Goal: Task Accomplishment & Management: Complete application form

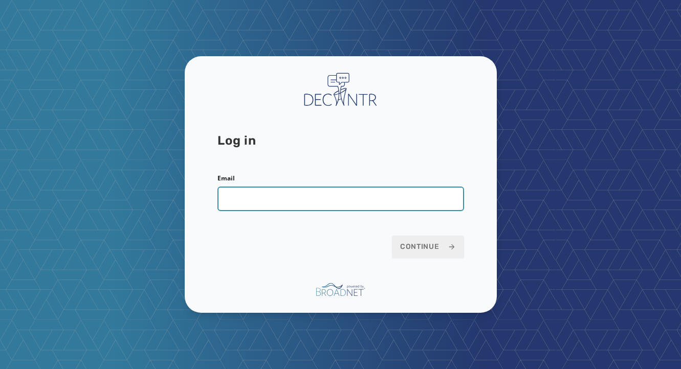
click at [259, 199] on input "Email" at bounding box center [340, 199] width 247 height 25
paste input "**********"
type input "**********"
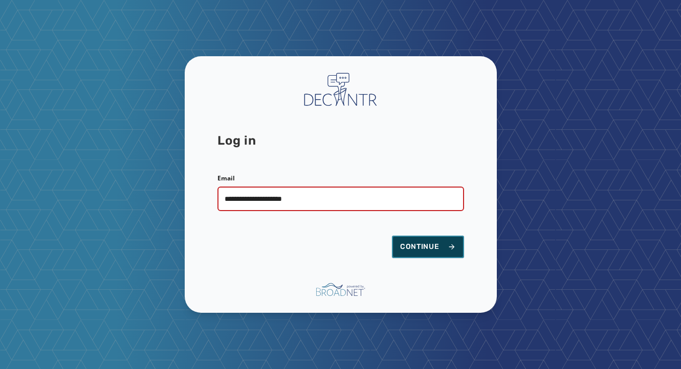
click at [417, 250] on span "Continue" at bounding box center [428, 247] width 56 height 10
click at [413, 246] on span "Continue" at bounding box center [428, 247] width 56 height 10
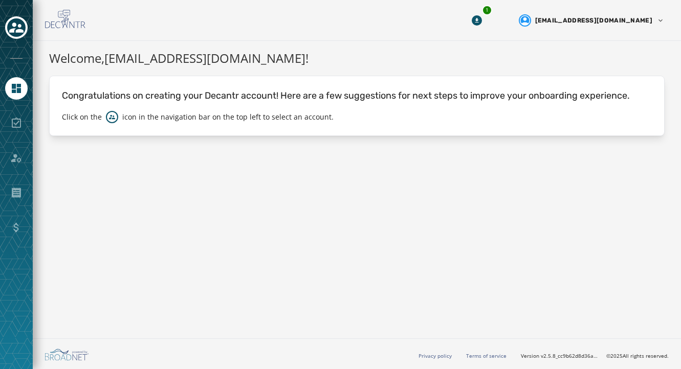
click at [14, 121] on div at bounding box center [16, 123] width 23 height 23
click at [6, 19] on div at bounding box center [16, 28] width 23 height 24
click at [17, 27] on icon "Toggle account select drawer" at bounding box center [16, 27] width 14 height 14
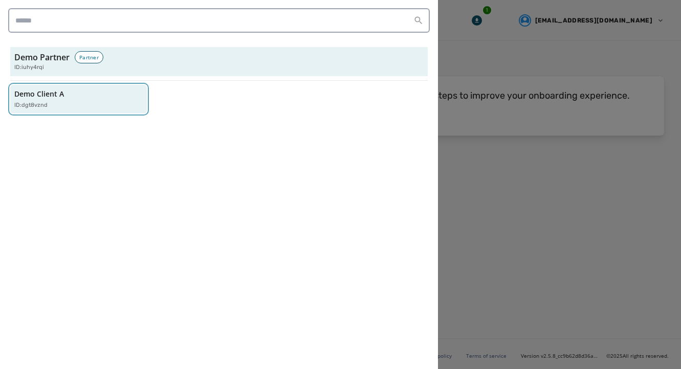
click at [33, 105] on p "ID: dgt8vznd" at bounding box center [30, 105] width 33 height 9
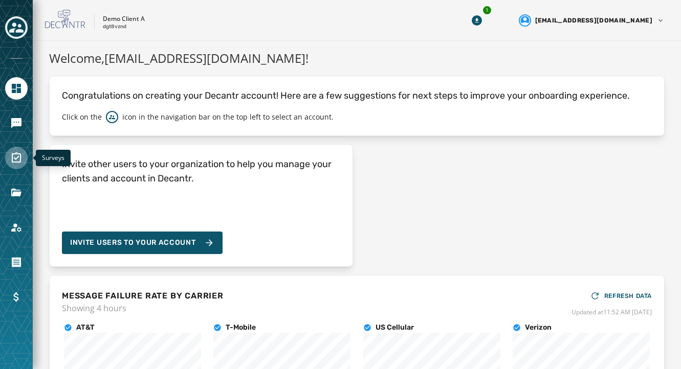
click at [15, 160] on icon "Navigate to Surveys" at bounding box center [16, 157] width 9 height 10
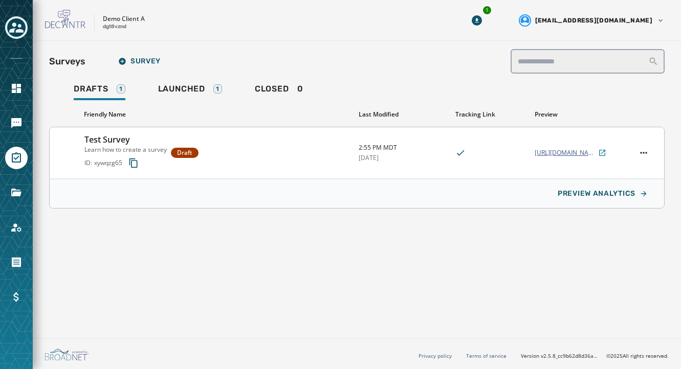
click at [552, 152] on span "[URL][DOMAIN_NAME]" at bounding box center [565, 153] width 61 height 8
click at [191, 87] on span "Launched" at bounding box center [181, 89] width 47 height 10
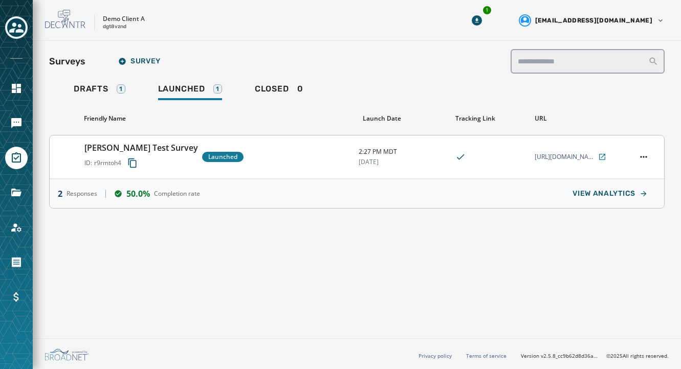
click at [264, 157] on div "[PERSON_NAME] Test Survey ID: r9rmtoh4 Launched" at bounding box center [217, 157] width 266 height 31
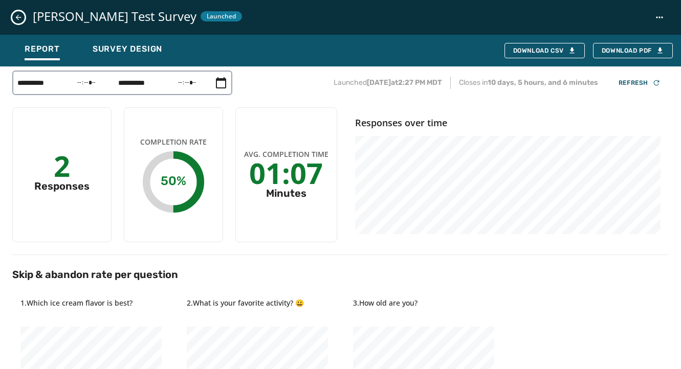
click at [18, 16] on icon "Close survey details drawer" at bounding box center [18, 17] width 8 height 8
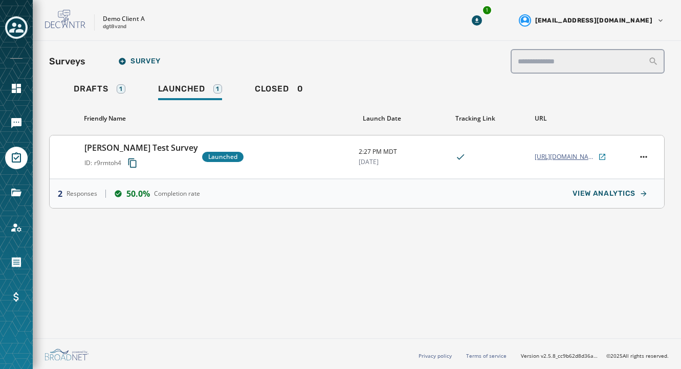
click at [563, 158] on span "[URL][DOMAIN_NAME][PERSON_NAME]" at bounding box center [565, 157] width 61 height 8
click at [91, 90] on span "Drafts" at bounding box center [91, 89] width 35 height 10
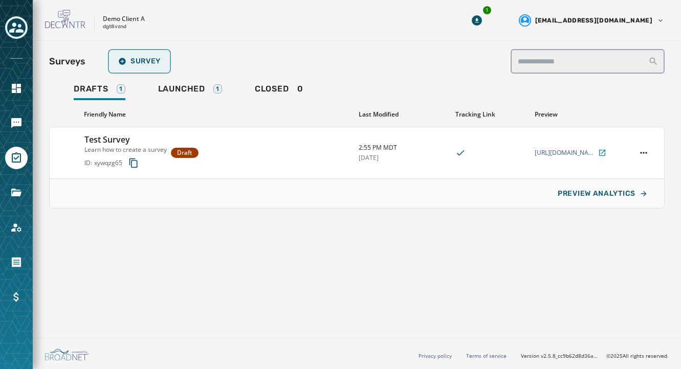
click at [142, 59] on span "Survey" at bounding box center [139, 61] width 42 height 8
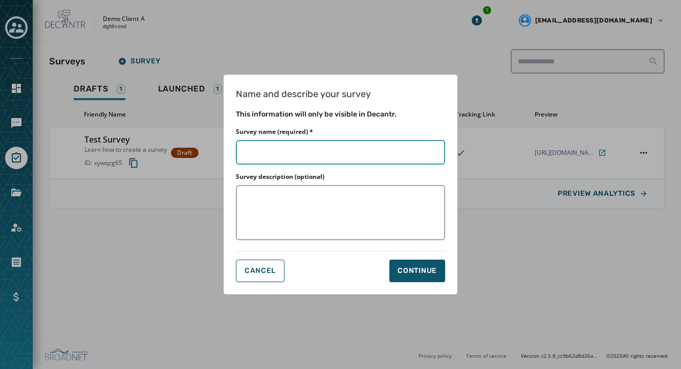
click at [289, 151] on input "Survey name (required) *" at bounding box center [340, 152] width 209 height 25
type input "*"
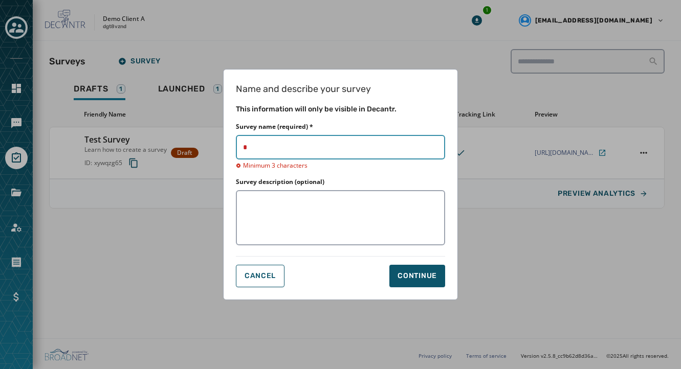
type input "**"
type input "***"
type input "****"
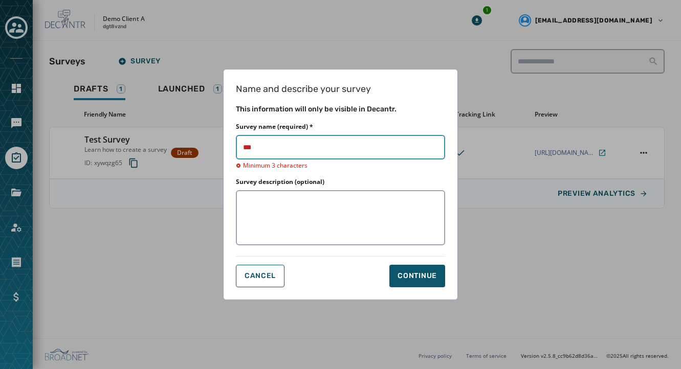
type input "****"
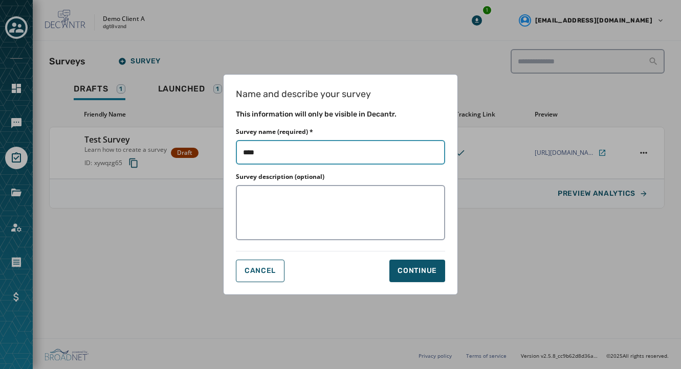
type input "*****"
type input "*******"
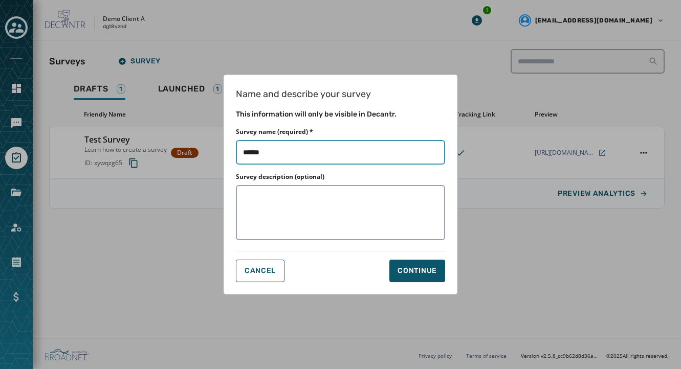
type input "*******"
type input "*****"
type input "*******"
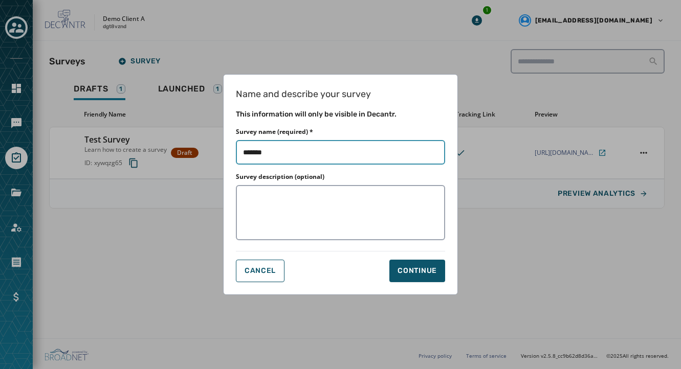
type input "********"
type input "*********"
type input "**********"
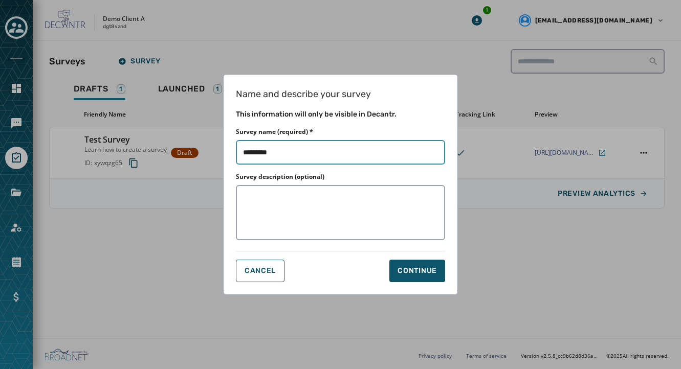
type input "**********"
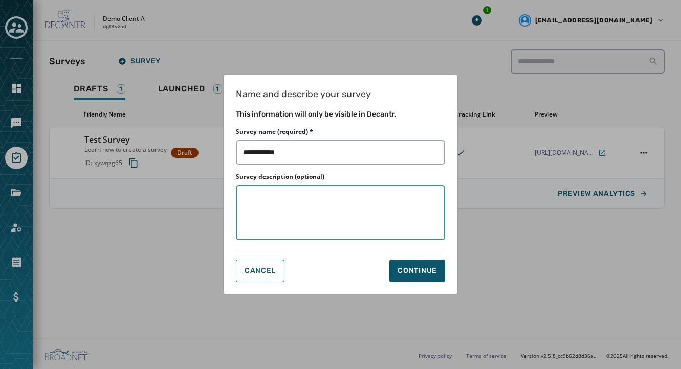
click at [287, 210] on textarea "Survey description (optional)" at bounding box center [340, 212] width 209 height 55
click at [411, 267] on div "Continue" at bounding box center [416, 271] width 39 height 10
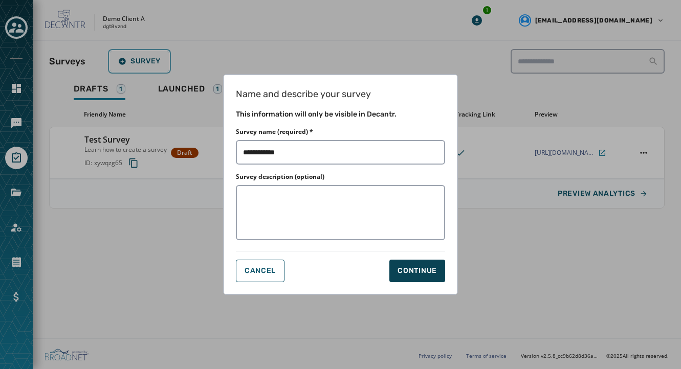
type input "**********"
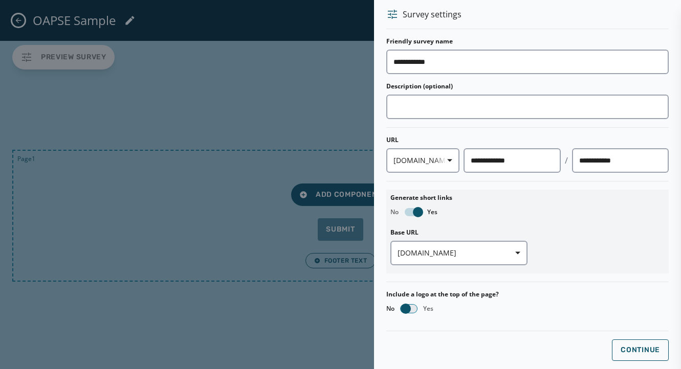
click at [405, 308] on span "button" at bounding box center [406, 309] width 10 height 10
click at [639, 350] on span "Continue" at bounding box center [640, 350] width 39 height 8
click at [633, 345] on button "Continue" at bounding box center [640, 350] width 57 height 21
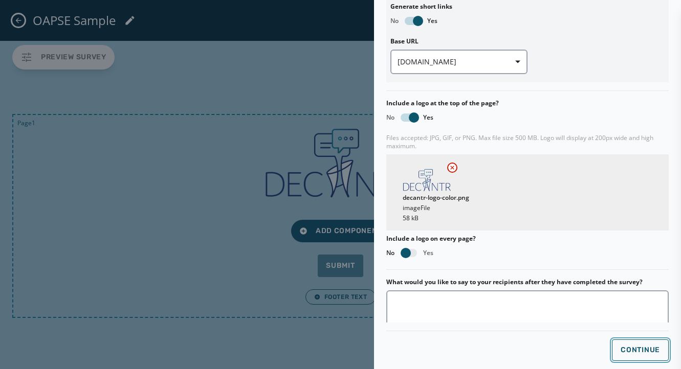
scroll to position [286, 0]
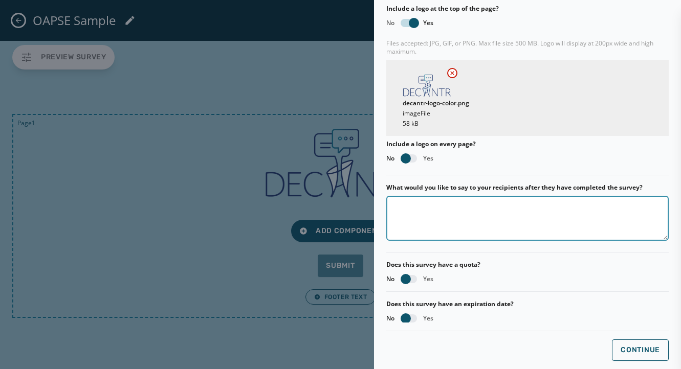
click at [475, 222] on textarea "What would you like to say to your recipients after they have completed the sur…" at bounding box center [527, 218] width 282 height 45
type textarea "**********"
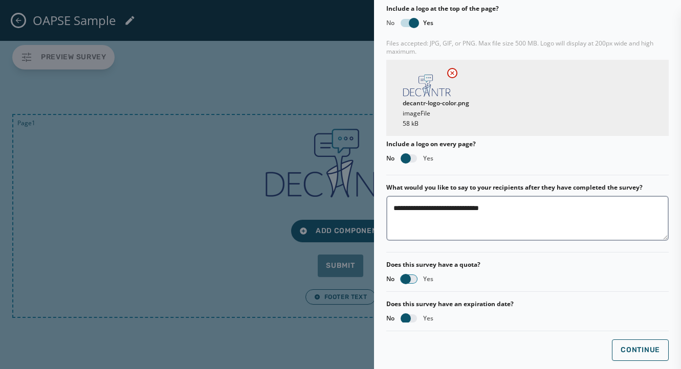
click at [408, 280] on span "button" at bounding box center [406, 279] width 10 height 10
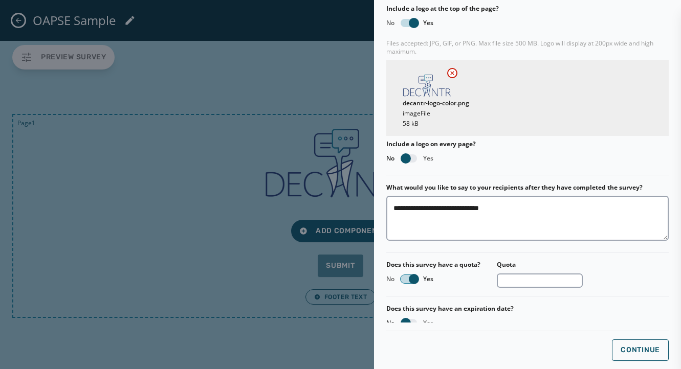
scroll to position [290, 0]
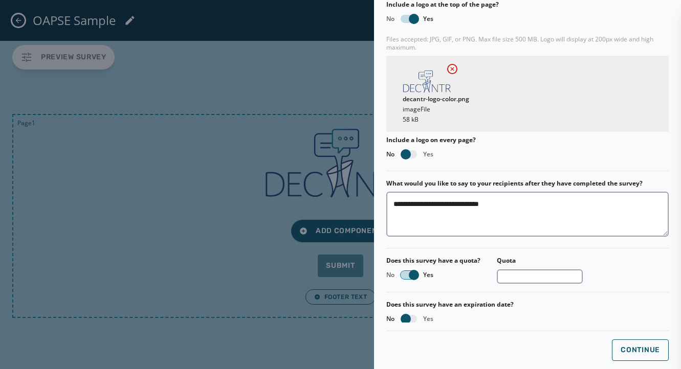
click at [416, 276] on span "button" at bounding box center [414, 275] width 10 height 10
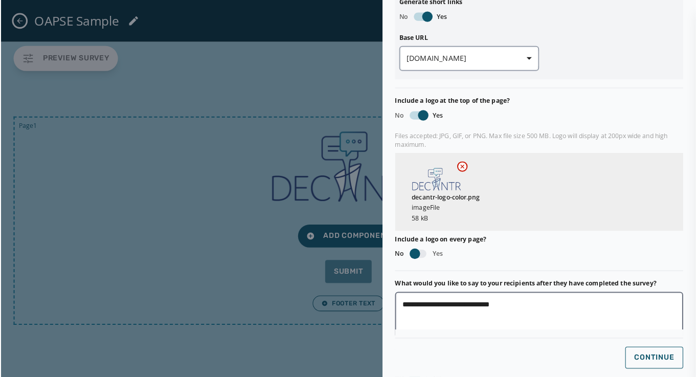
scroll to position [286, 0]
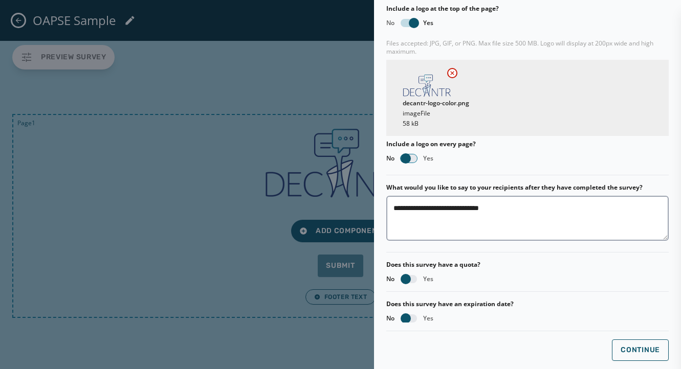
click at [403, 155] on span "button" at bounding box center [406, 158] width 10 height 10
click at [638, 350] on span "Continue" at bounding box center [640, 350] width 39 height 8
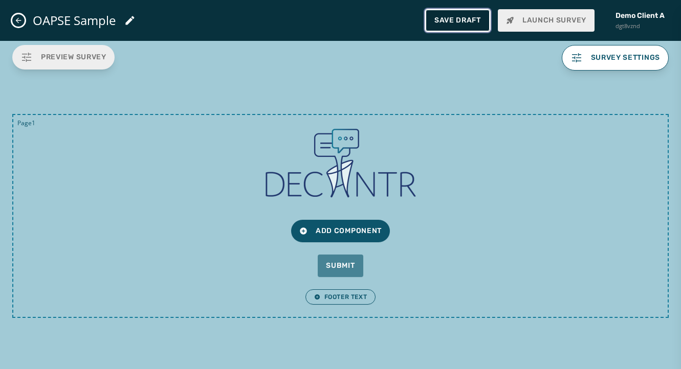
click at [445, 15] on button "Save Draft" at bounding box center [458, 20] width 64 height 21
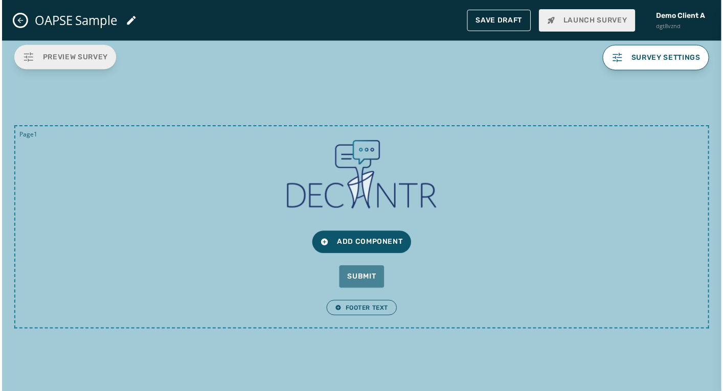
scroll to position [265, 0]
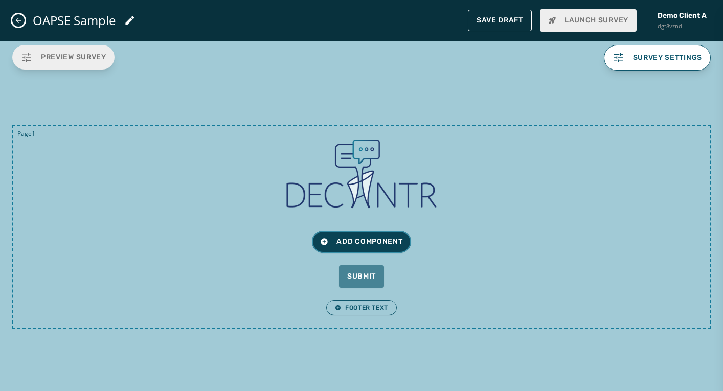
click at [327, 239] on icon at bounding box center [324, 242] width 8 height 8
drag, startPoint x: 464, startPoint y: 226, endPoint x: 392, endPoint y: 303, distance: 105.3
click at [463, 226] on div "Page 1 Add Component Submit Footer Text" at bounding box center [361, 227] width 699 height 204
click at [353, 305] on span "Footer Text" at bounding box center [361, 308] width 53 height 8
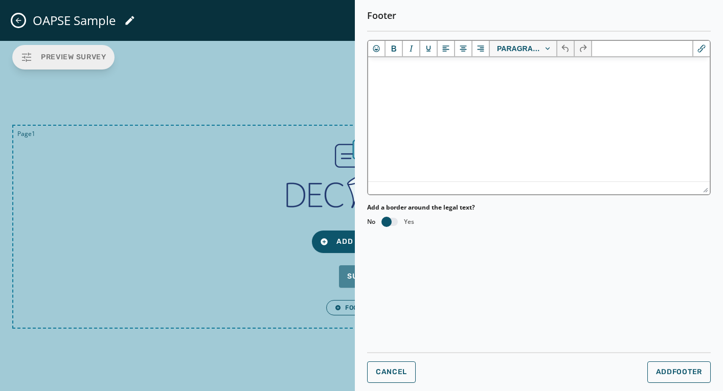
click at [427, 85] on html at bounding box center [539, 71] width 342 height 28
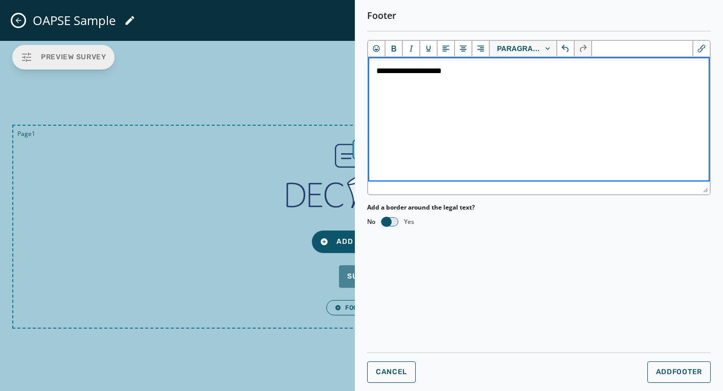
click at [388, 220] on span "button" at bounding box center [387, 222] width 10 height 10
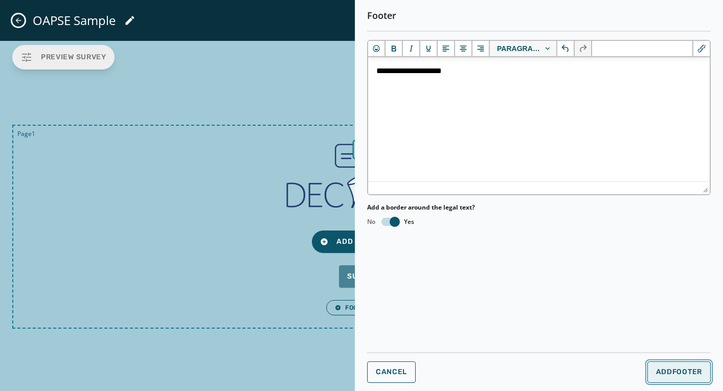
click at [671, 369] on span "Add Footer" at bounding box center [679, 372] width 46 height 8
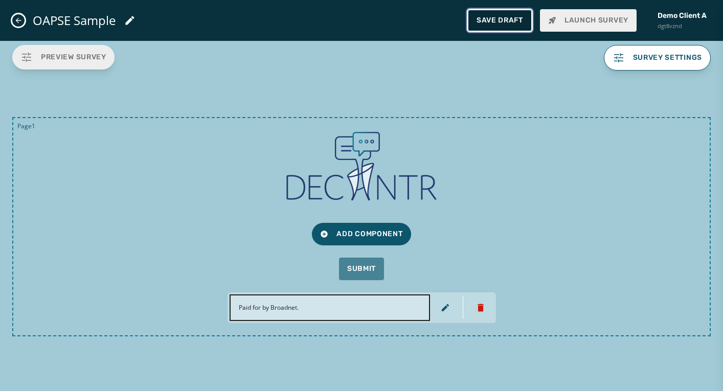
click at [498, 23] on span "Save Draft" at bounding box center [500, 20] width 47 height 8
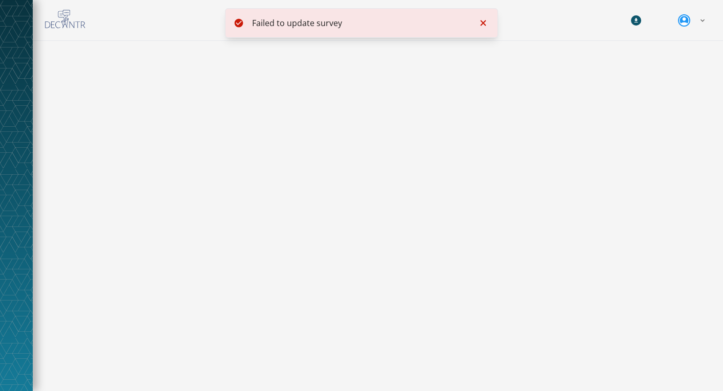
click at [301, 19] on div "Failed to update survey" at bounding box center [360, 23] width 217 height 12
click at [483, 23] on icon "Notifications (F8)" at bounding box center [483, 23] width 6 height 6
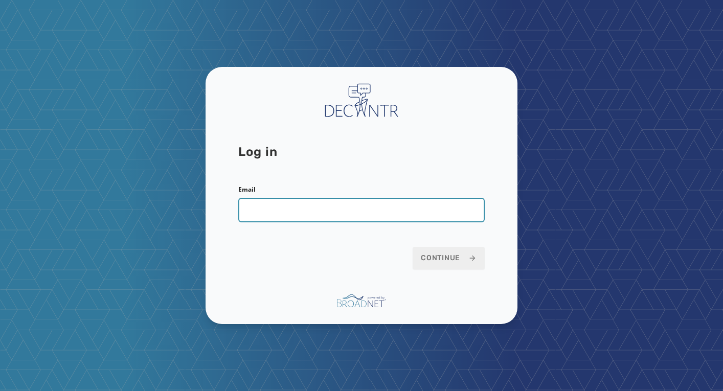
click at [331, 209] on input "Email" at bounding box center [361, 210] width 247 height 25
paste input "**********"
type input "**********"
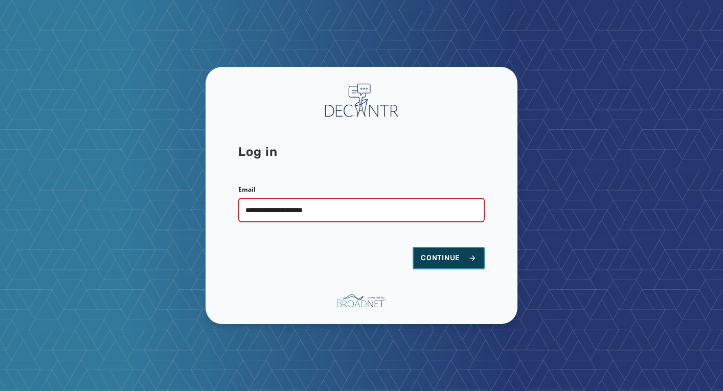
click at [440, 257] on span "Continue" at bounding box center [449, 258] width 56 height 10
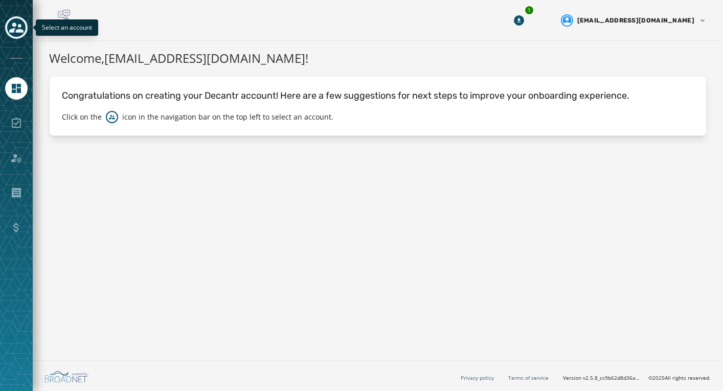
click at [18, 31] on icon "Toggle account select drawer" at bounding box center [16, 28] width 14 height 10
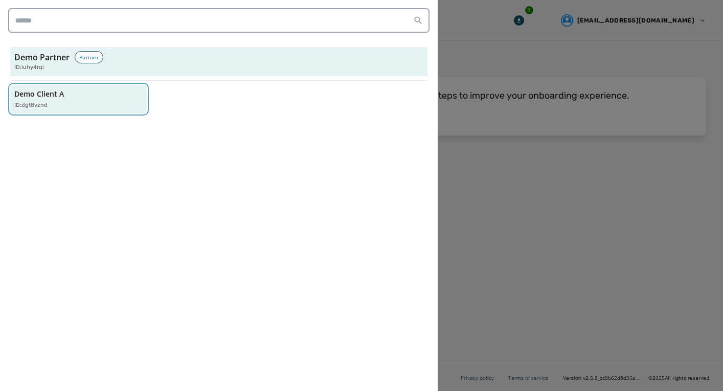
click at [41, 105] on p "ID: dgt8vznd" at bounding box center [30, 105] width 33 height 9
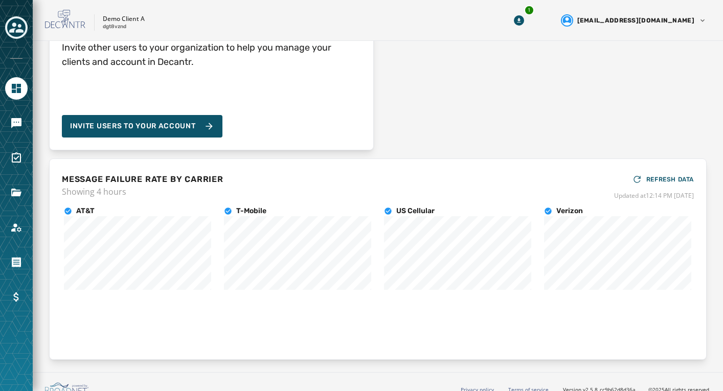
scroll to position [123, 0]
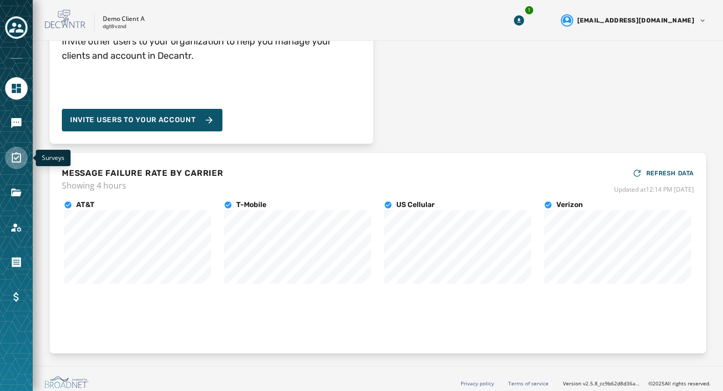
click at [17, 161] on icon "Navigate to Surveys" at bounding box center [16, 158] width 12 height 12
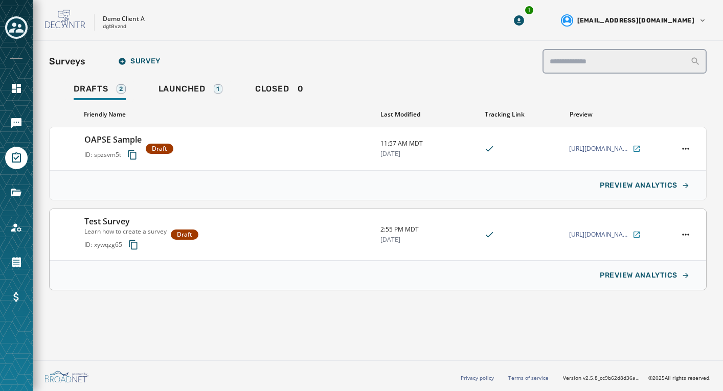
click at [264, 231] on div "Test Survey Learn how to create a survey ID: xywqzg65 Draft" at bounding box center [228, 234] width 288 height 39
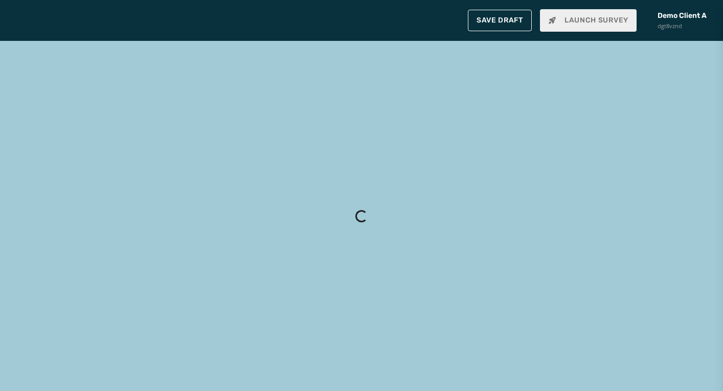
type input "**********"
type textarea "**********"
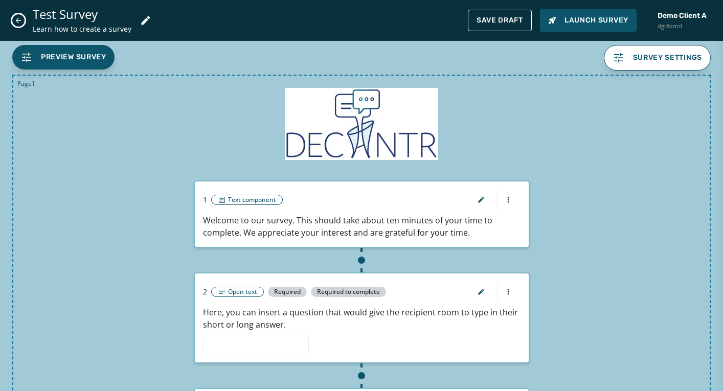
click at [18, 19] on icon "Close admin drawer" at bounding box center [18, 20] width 8 height 8
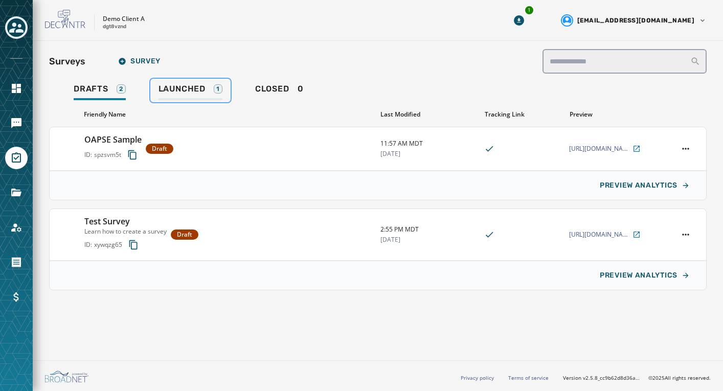
click at [182, 90] on span "Launched" at bounding box center [182, 89] width 47 height 10
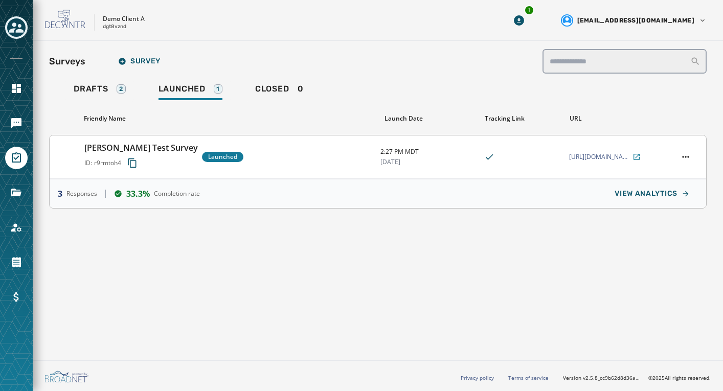
click at [258, 161] on div "[PERSON_NAME] Test Survey ID: r9rmtoh4 Launched" at bounding box center [228, 157] width 288 height 31
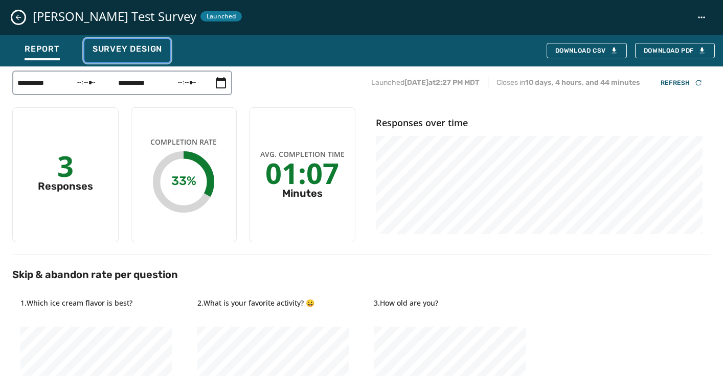
click at [128, 42] on button "Survey Design" at bounding box center [127, 51] width 86 height 24
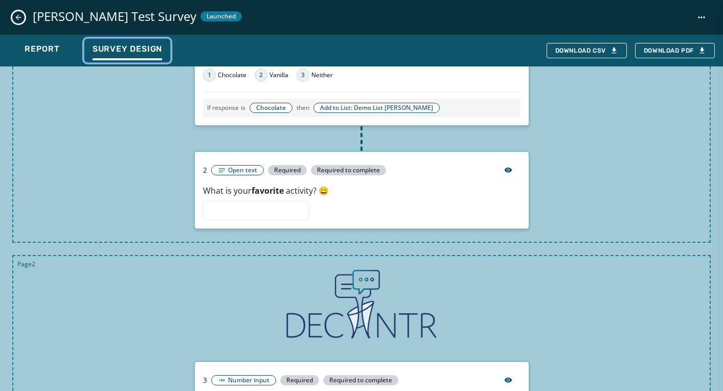
scroll to position [321, 0]
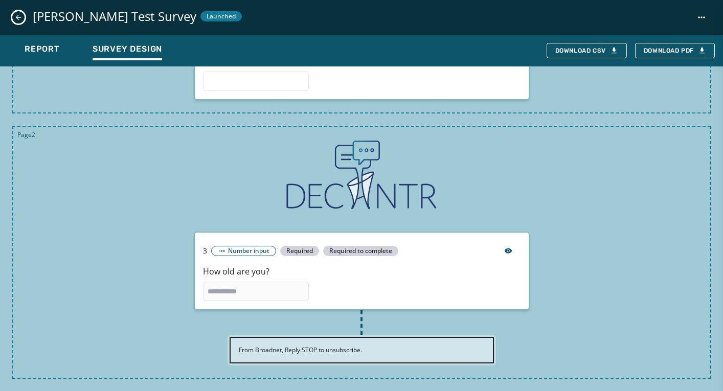
click at [20, 18] on icon "Close survey details drawer" at bounding box center [18, 17] width 8 height 8
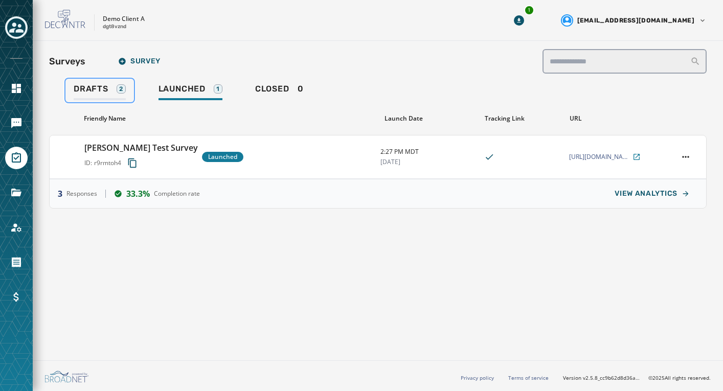
click at [94, 92] on span "Drafts" at bounding box center [91, 89] width 35 height 10
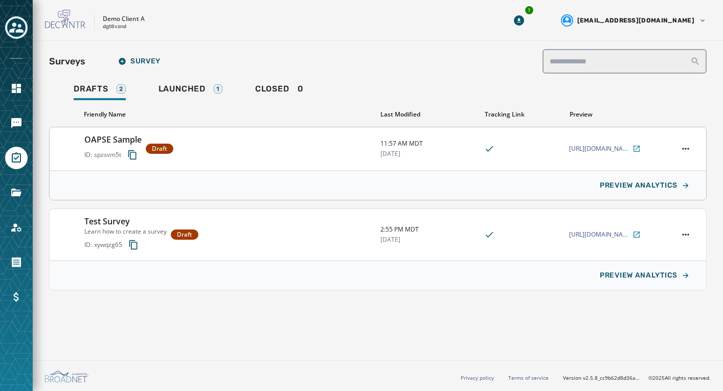
click at [274, 152] on div "OAPSE Sample ID: spzsvm5t Draft" at bounding box center [228, 149] width 288 height 31
type input "**********"
type textarea "**********"
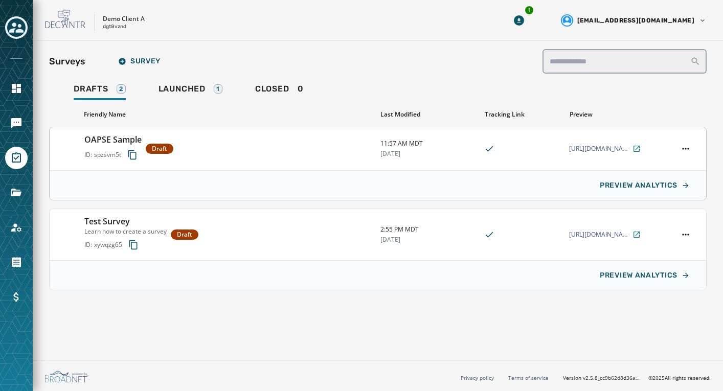
type input "**********"
type textarea "**********"
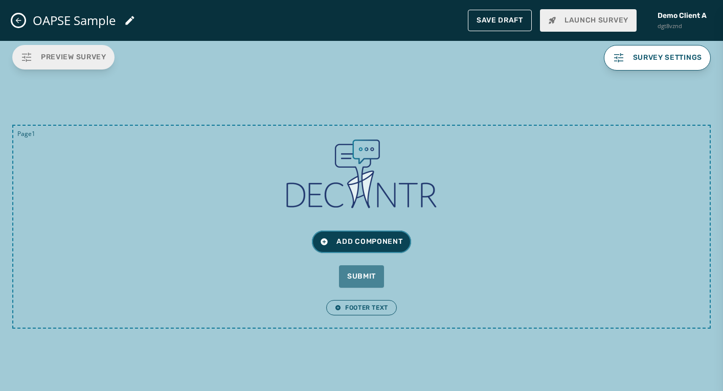
click at [354, 243] on span "Add Component" at bounding box center [361, 242] width 82 height 10
click at [556, 228] on div "Page 1 Add Component Submit Footer Text" at bounding box center [361, 227] width 699 height 204
click at [613, 56] on icon "button" at bounding box center [619, 58] width 12 height 12
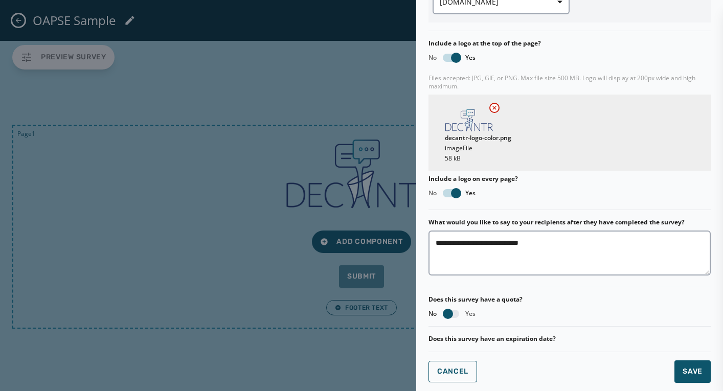
scroll to position [265, 0]
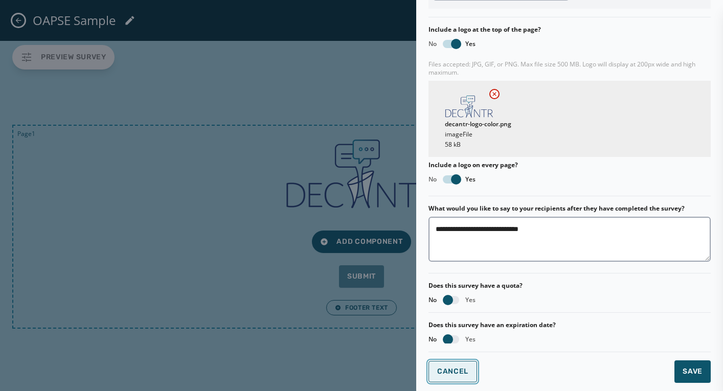
click at [467, 375] on span "Cancel" at bounding box center [452, 372] width 31 height 8
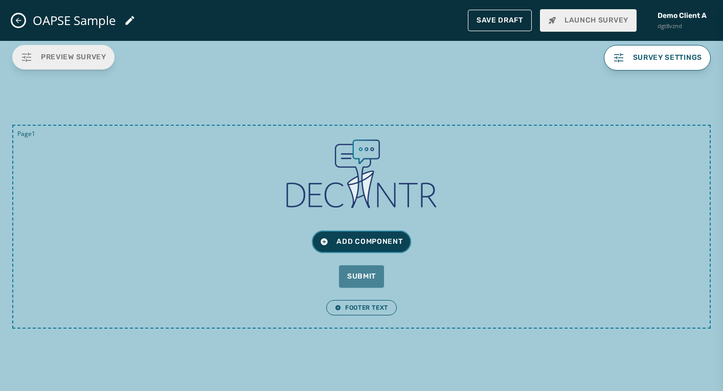
click at [340, 240] on span "Add Component" at bounding box center [361, 242] width 82 height 10
drag, startPoint x: 548, startPoint y: 242, endPoint x: 473, endPoint y: 294, distance: 92.0
click at [548, 242] on div "Add Component" at bounding box center [362, 242] width 672 height 23
click at [368, 314] on button "Footer Text" at bounding box center [361, 307] width 71 height 15
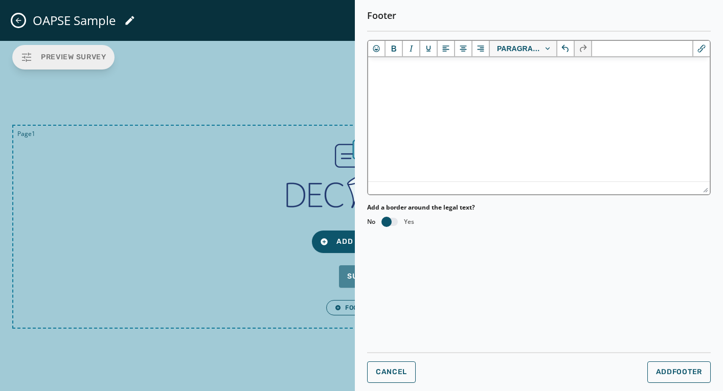
click at [450, 85] on html at bounding box center [539, 71] width 342 height 28
drag, startPoint x: 395, startPoint y: 222, endPoint x: 413, endPoint y: 230, distance: 19.9
click at [395, 222] on button "button" at bounding box center [390, 222] width 16 height 8
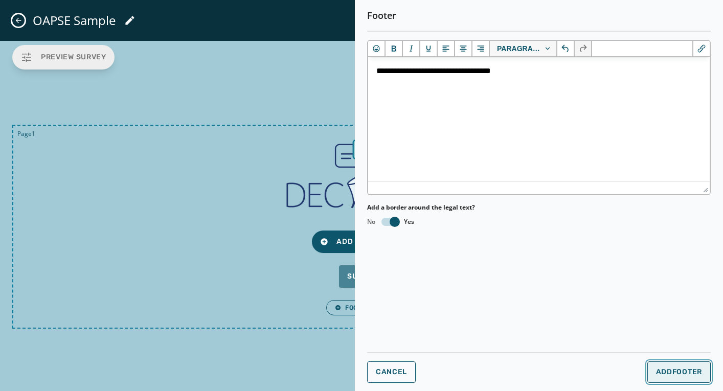
click at [681, 370] on span "Add Footer" at bounding box center [679, 372] width 46 height 8
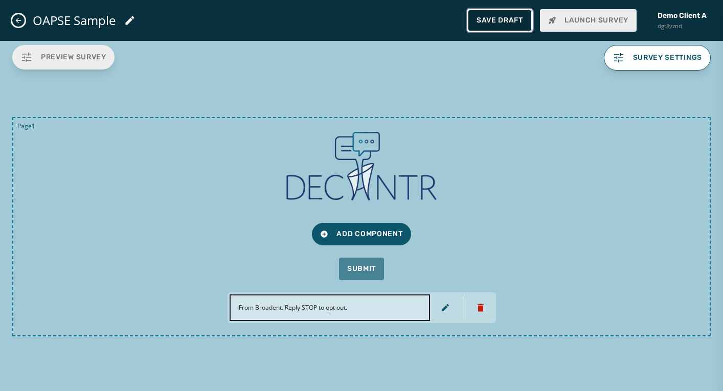
click at [493, 23] on span "Save Draft" at bounding box center [500, 20] width 47 height 8
click at [355, 234] on span "Add Component" at bounding box center [361, 234] width 82 height 10
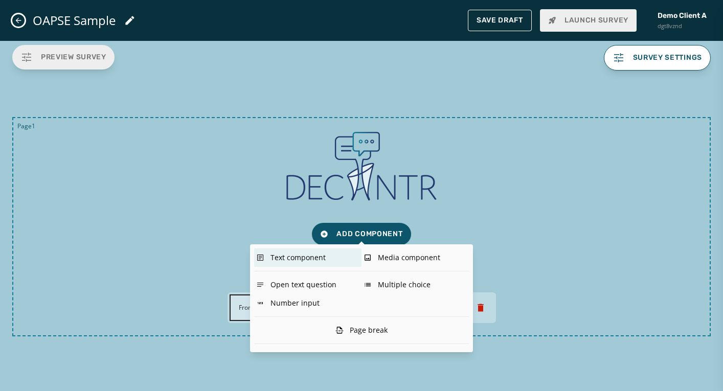
click at [287, 258] on div "Text component" at bounding box center [307, 258] width 107 height 18
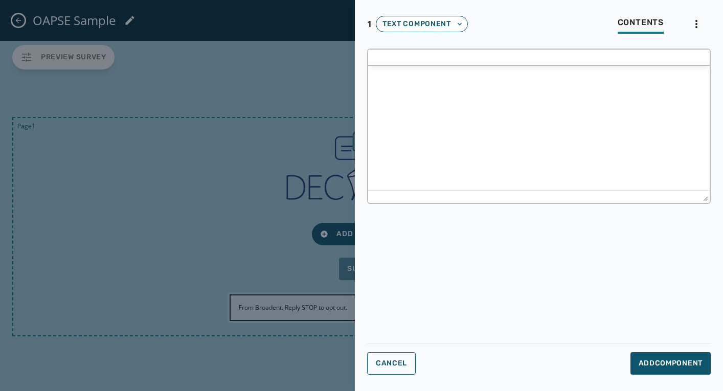
scroll to position [0, 0]
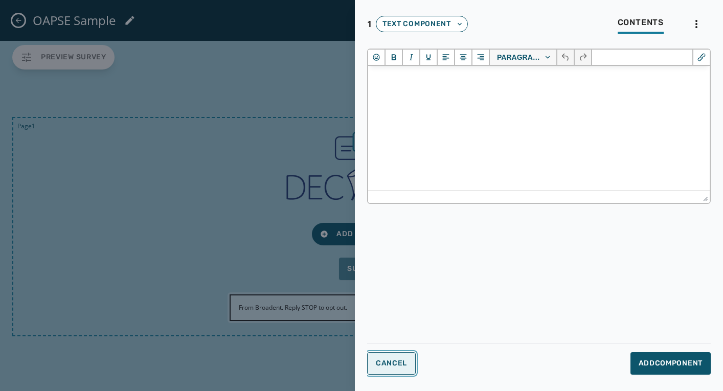
click at [394, 366] on span "Cancel" at bounding box center [391, 364] width 31 height 8
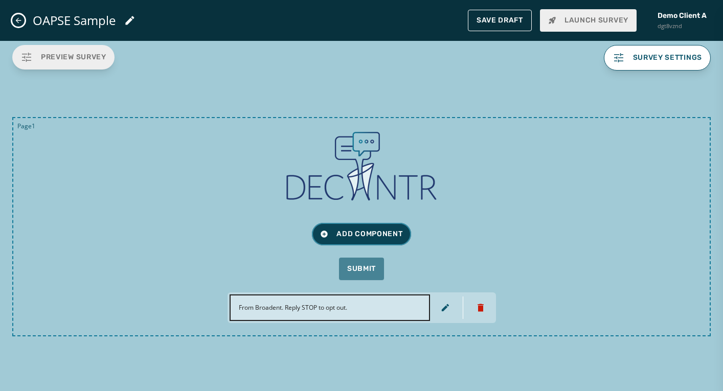
click at [340, 232] on span "Add Component" at bounding box center [361, 234] width 82 height 10
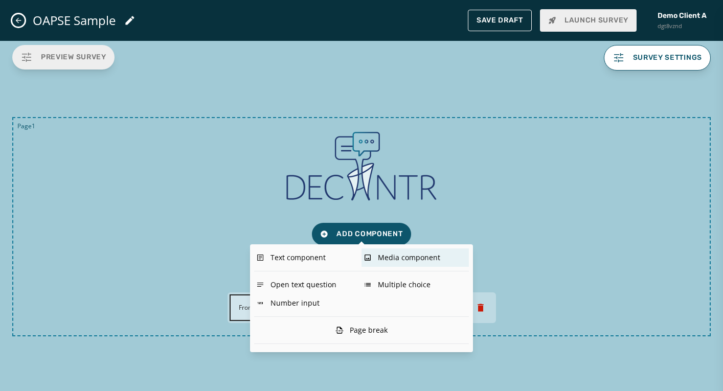
click at [401, 256] on div "Media component" at bounding box center [415, 258] width 107 height 18
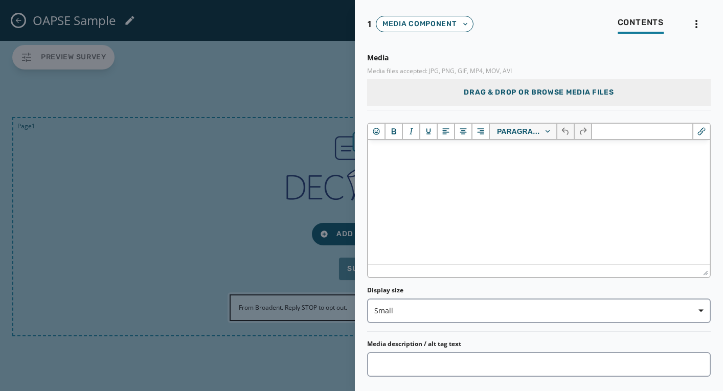
click at [276, 158] on div at bounding box center [361, 195] width 723 height 391
click at [97, 209] on div at bounding box center [361, 195] width 723 height 391
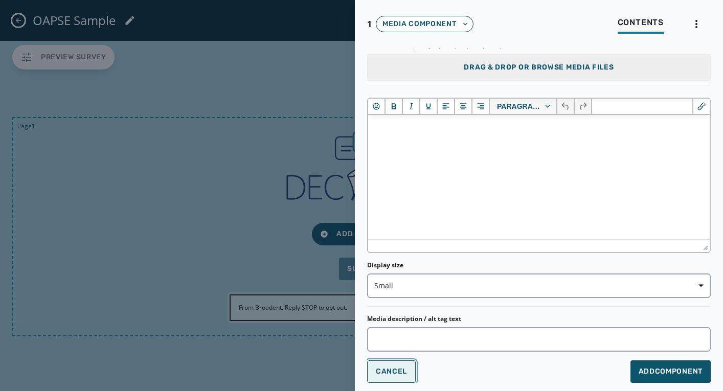
click at [394, 375] on span "Cancel" at bounding box center [391, 372] width 31 height 8
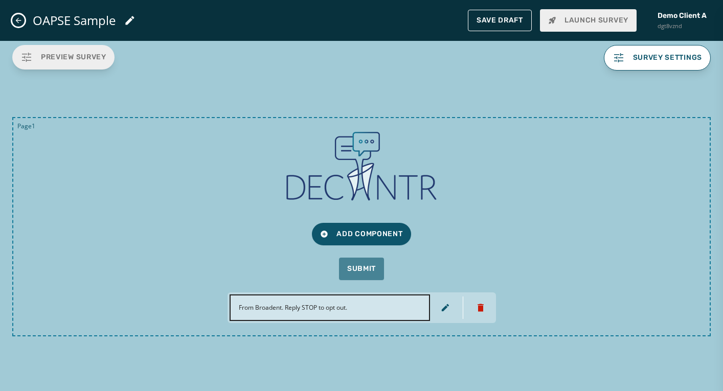
scroll to position [0, 0]
click at [347, 232] on span "Add Component" at bounding box center [361, 234] width 82 height 10
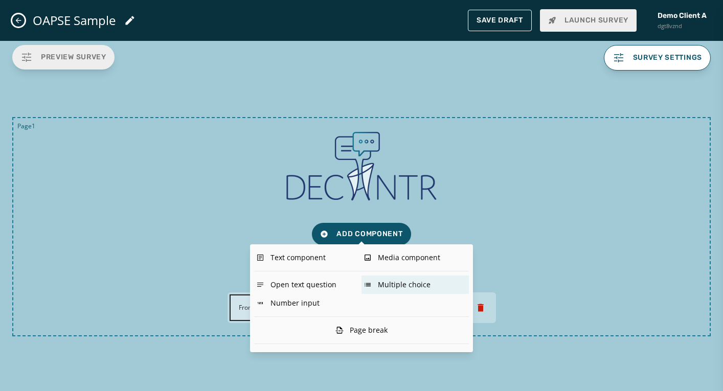
click at [410, 282] on div "Multiple choice" at bounding box center [415, 285] width 107 height 18
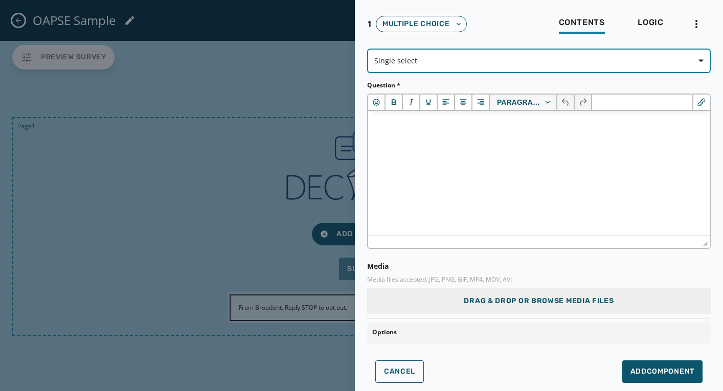
click at [537, 64] on span "Single select" at bounding box center [538, 61] width 329 height 10
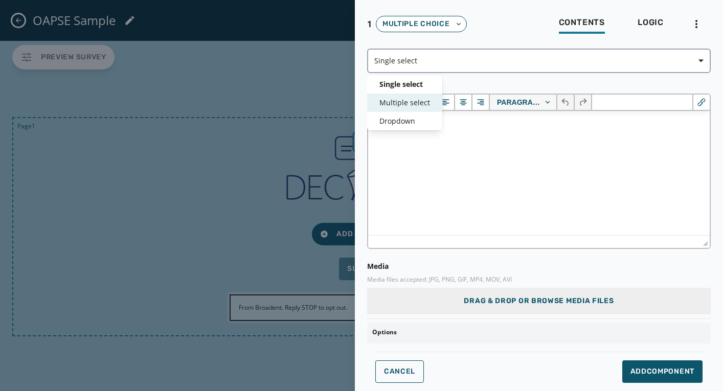
click at [400, 101] on span "Multiple select" at bounding box center [405, 103] width 51 height 10
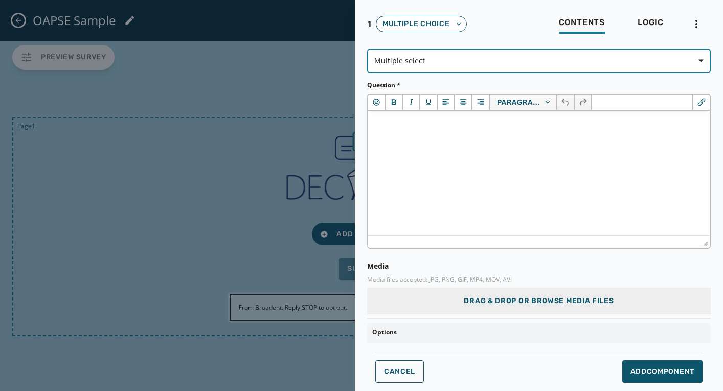
click at [430, 57] on span "Multiple select" at bounding box center [538, 61] width 329 height 10
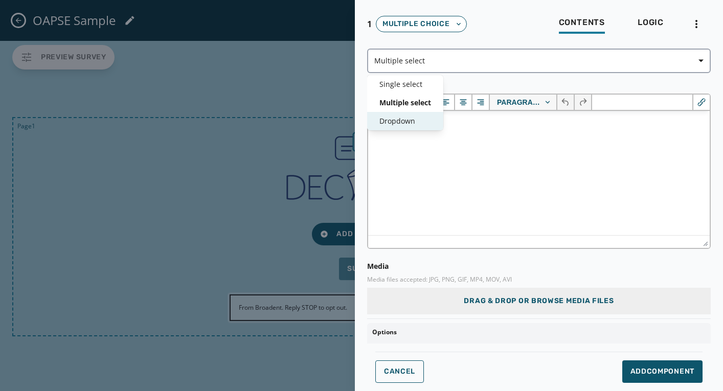
click at [408, 120] on span "Dropdown" at bounding box center [406, 121] width 52 height 10
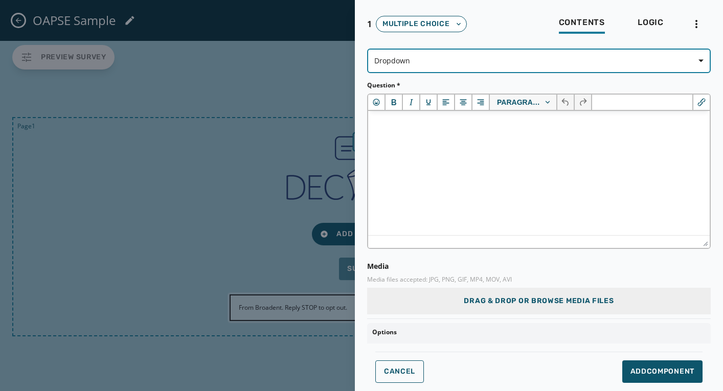
click at [404, 59] on span "Dropdown" at bounding box center [538, 61] width 329 height 10
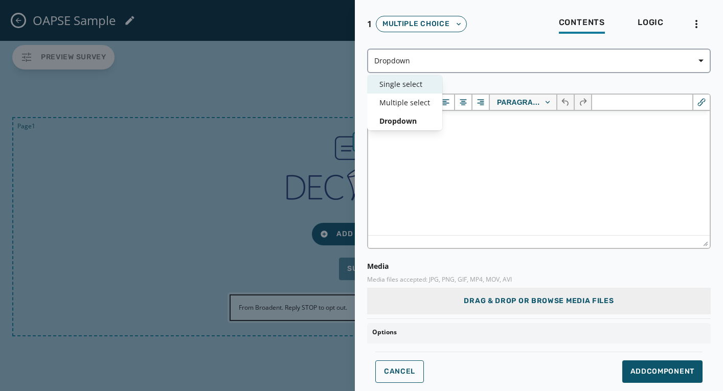
click at [395, 86] on span "Single select" at bounding box center [405, 84] width 51 height 10
click at [486, 139] on html at bounding box center [539, 125] width 342 height 28
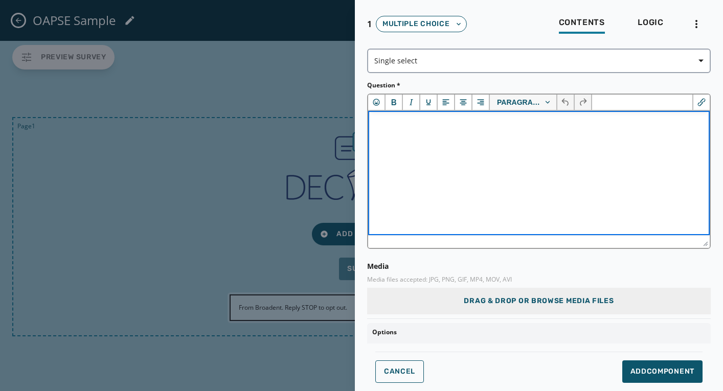
click at [488, 139] on html at bounding box center [539, 125] width 342 height 28
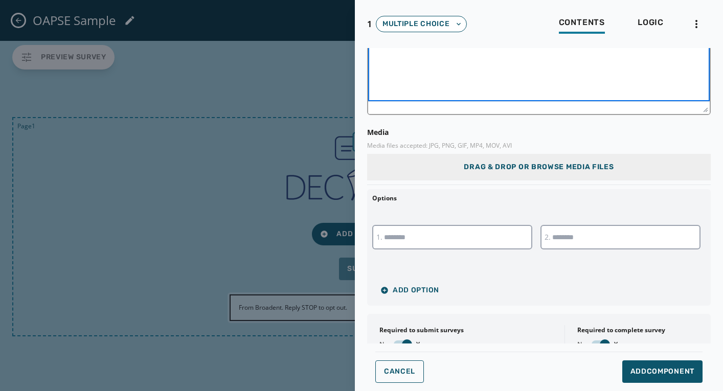
scroll to position [160, 0]
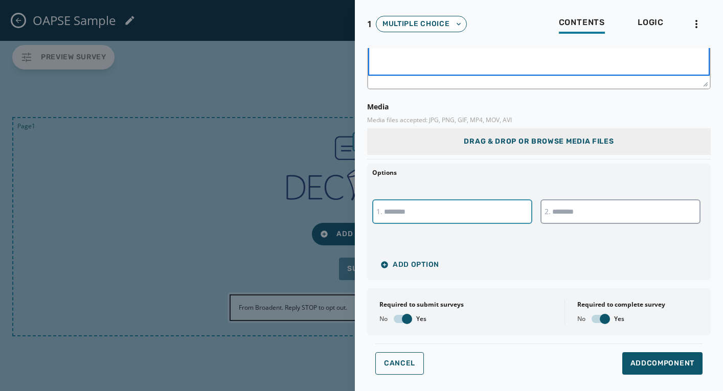
click at [436, 211] on input "text" at bounding box center [452, 212] width 160 height 25
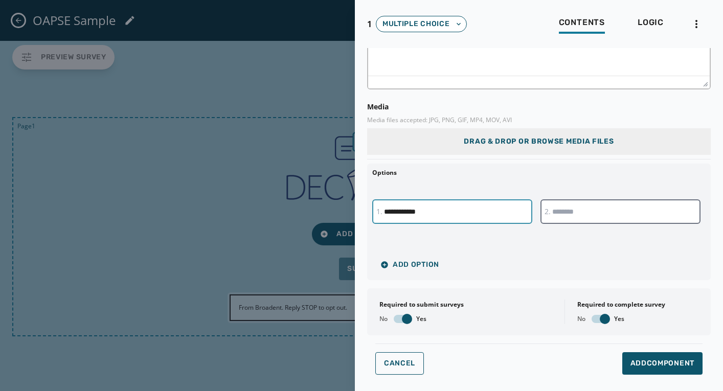
type input "**********"
click at [612, 206] on input "text" at bounding box center [621, 212] width 160 height 25
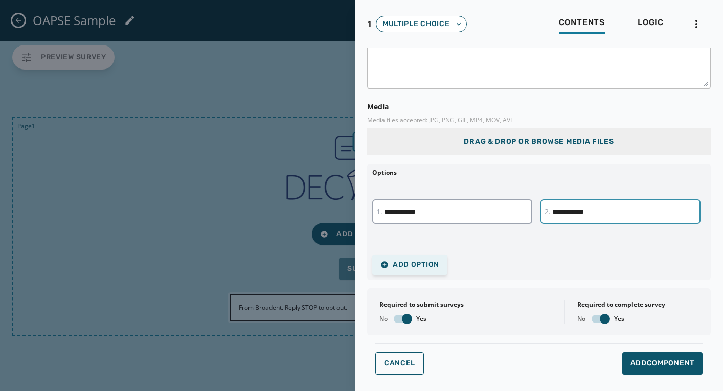
type input "**********"
click at [397, 268] on span "Add Option" at bounding box center [410, 265] width 59 height 8
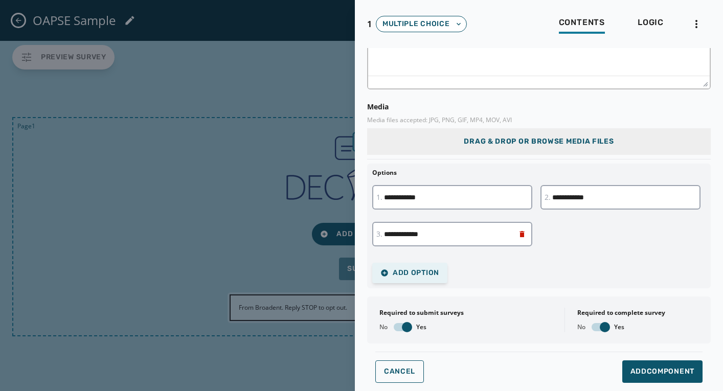
type input "**********"
click at [403, 276] on span "Add Option" at bounding box center [410, 273] width 59 height 8
type input "*"
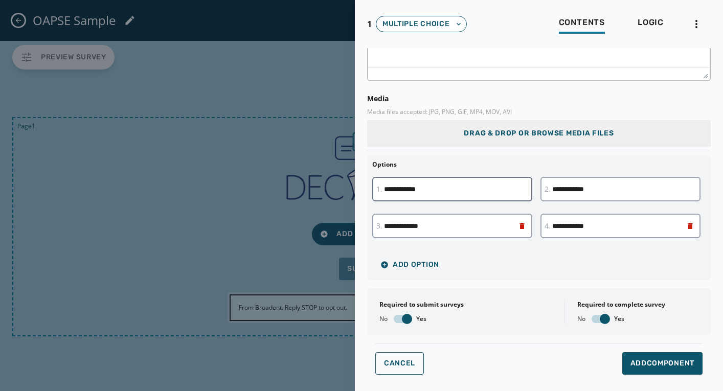
type input "**********"
click at [655, 363] on span "Add Component" at bounding box center [663, 364] width 64 height 10
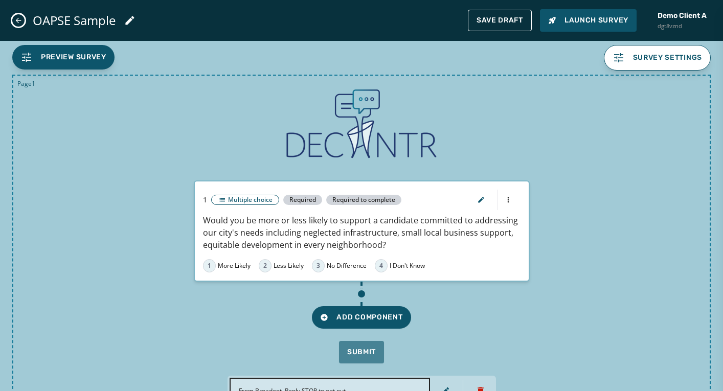
scroll to position [41, 0]
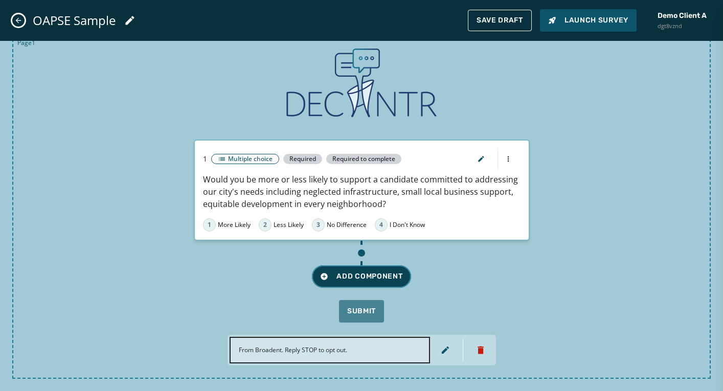
click at [342, 278] on span "Add Component" at bounding box center [361, 277] width 82 height 10
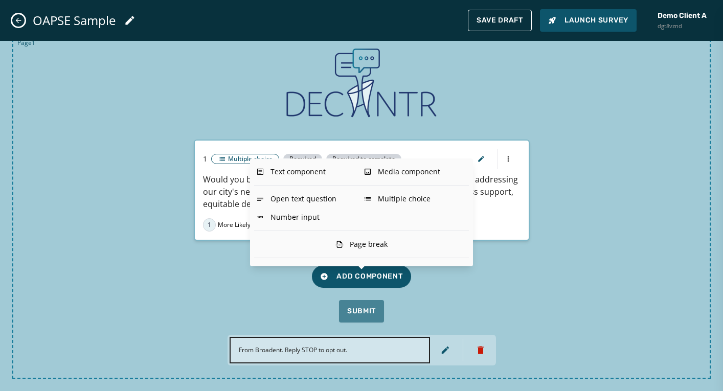
click at [395, 199] on div "Multiple choice" at bounding box center [415, 199] width 107 height 18
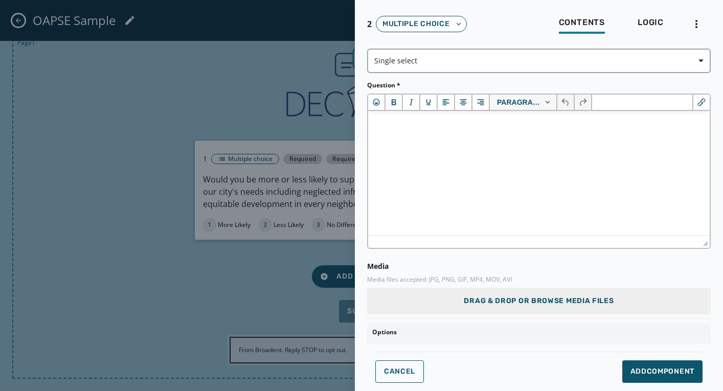
scroll to position [0, 0]
click at [449, 139] on html at bounding box center [539, 125] width 342 height 28
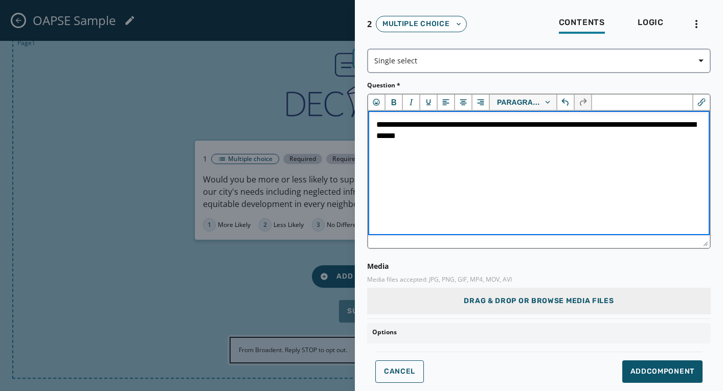
click at [428, 127] on p "**********" at bounding box center [539, 130] width 325 height 23
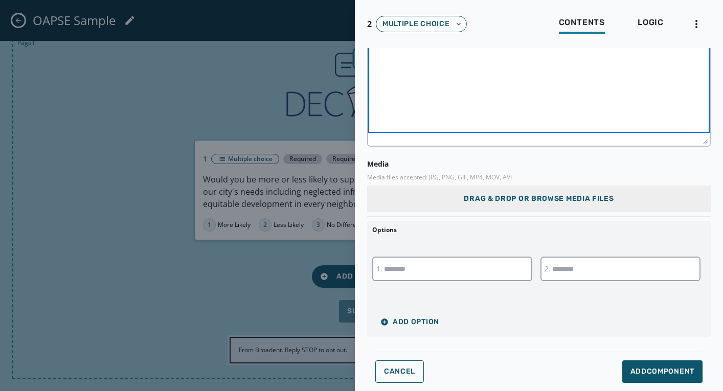
scroll to position [160, 0]
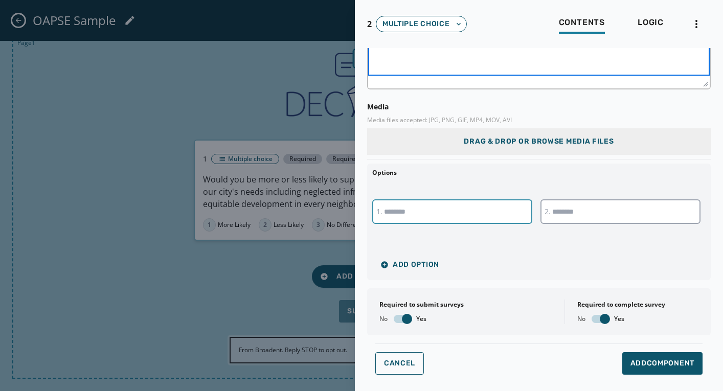
click at [448, 215] on input "text" at bounding box center [452, 212] width 160 height 25
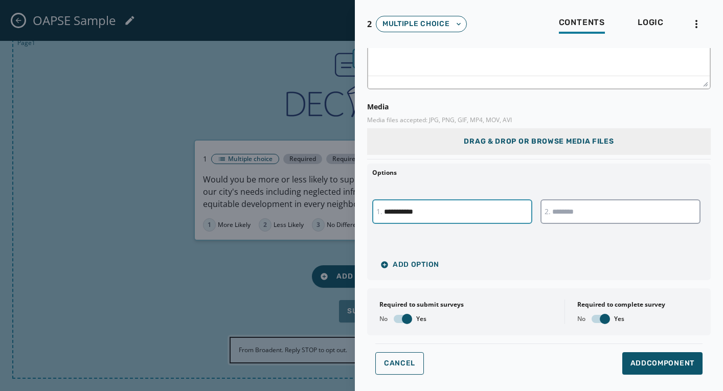
type input "**********"
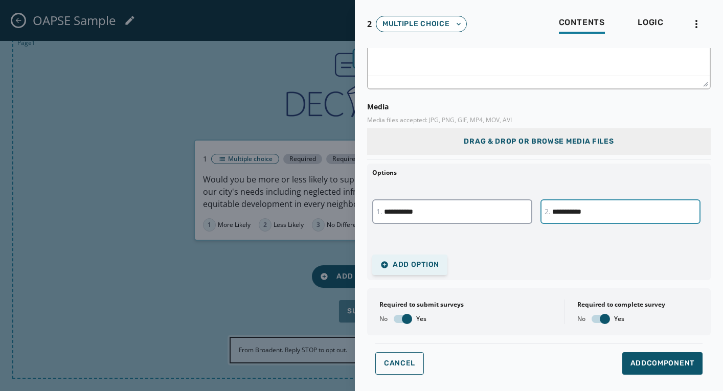
type input "**********"
click at [422, 266] on span "Add Option" at bounding box center [410, 265] width 59 height 8
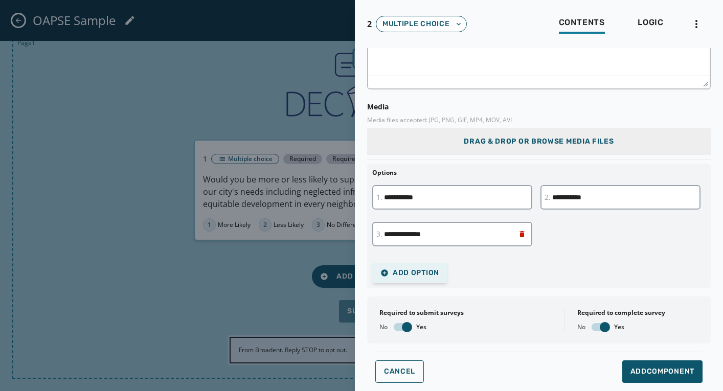
type input "**********"
click at [413, 275] on span "Add Option" at bounding box center [410, 273] width 59 height 8
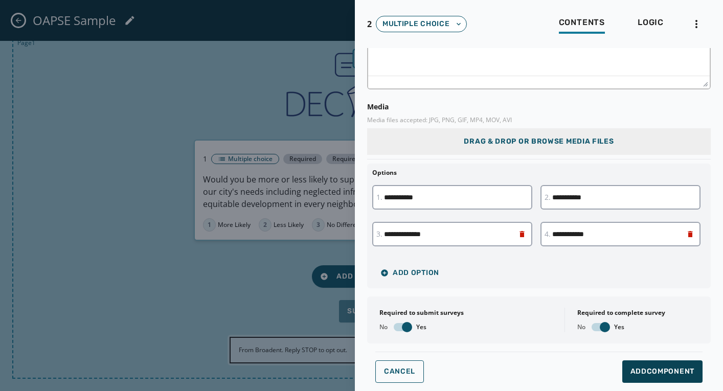
type input "**********"
click at [657, 373] on span "Add Component" at bounding box center [663, 372] width 64 height 10
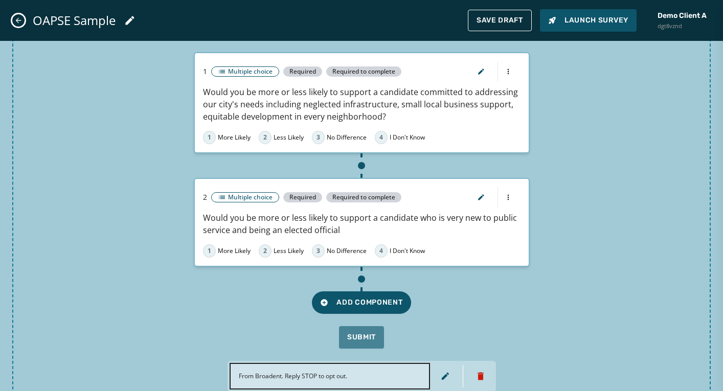
scroll to position [131, 0]
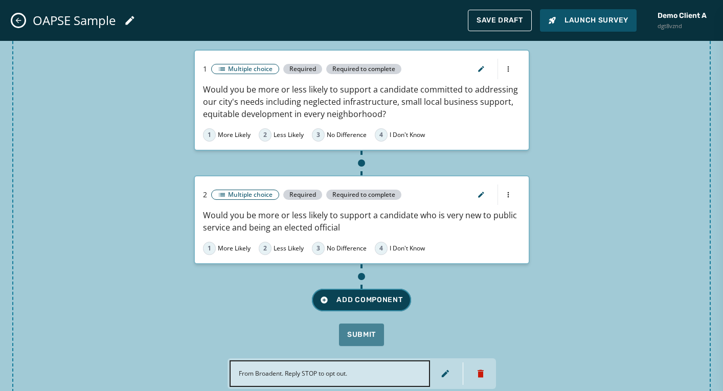
click at [355, 299] on span "Add Component" at bounding box center [361, 300] width 82 height 10
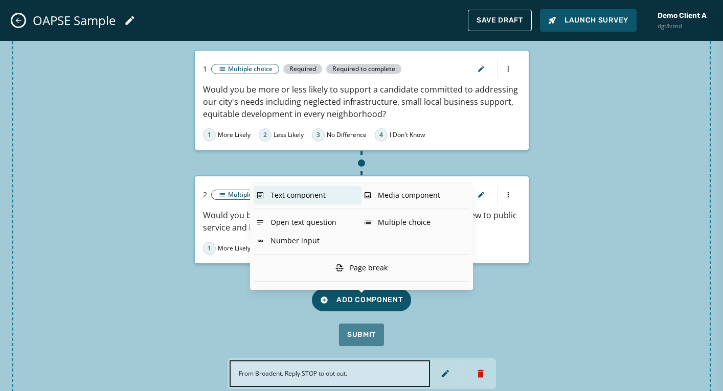
click at [294, 195] on div "Text component" at bounding box center [307, 195] width 107 height 18
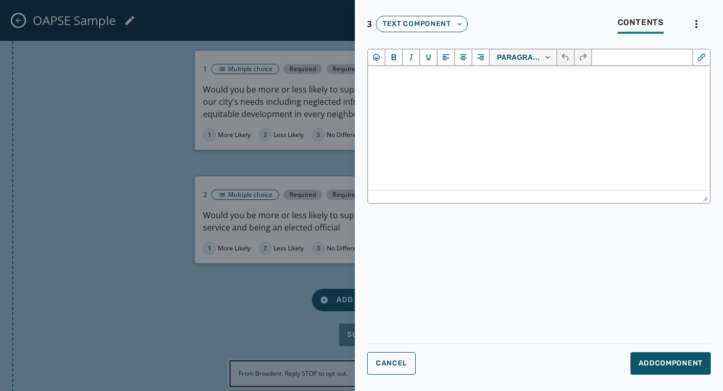
scroll to position [0, 0]
click at [430, 91] on html at bounding box center [539, 80] width 342 height 28
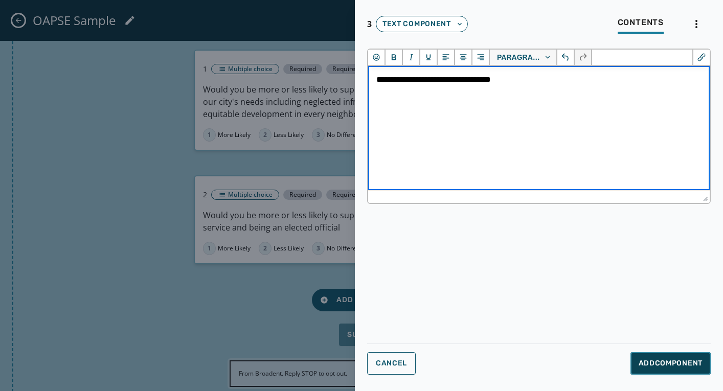
click at [667, 364] on span "Add Component" at bounding box center [671, 364] width 64 height 10
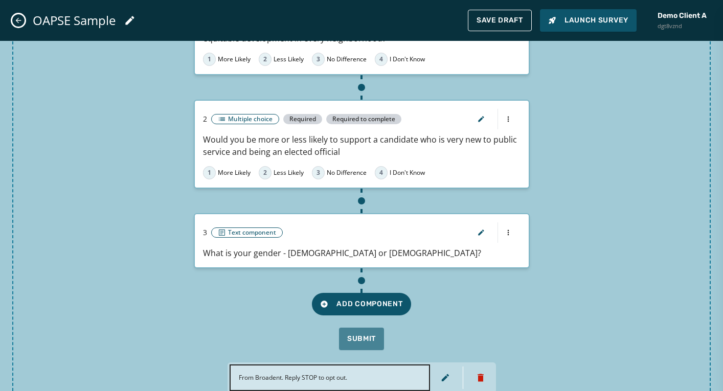
scroll to position [208, 0]
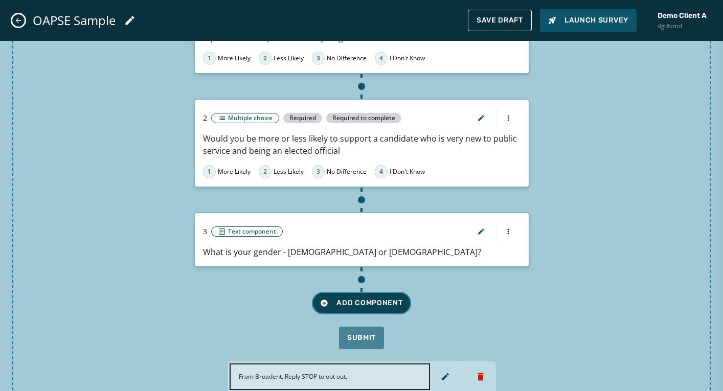
click at [355, 302] on span "Add Component" at bounding box center [361, 303] width 82 height 10
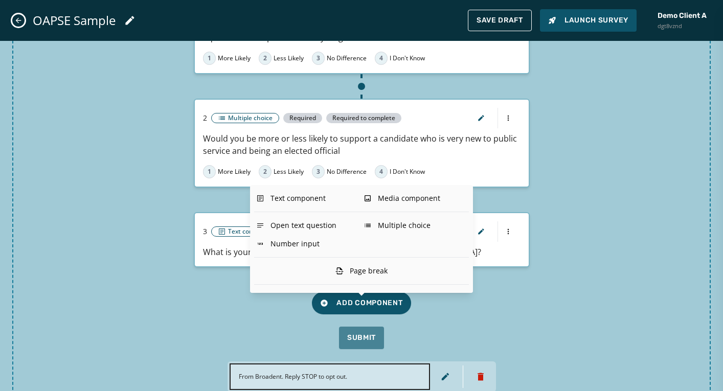
click at [298, 245] on div "Number input" at bounding box center [307, 244] width 107 height 18
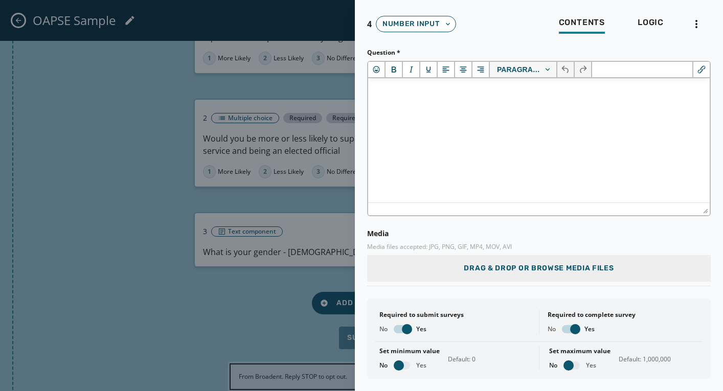
scroll to position [0, 0]
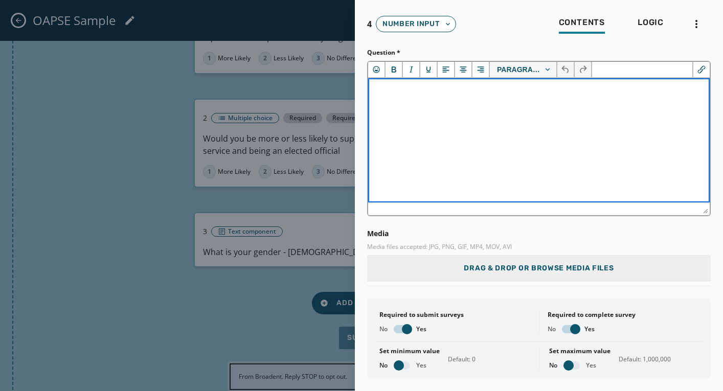
click at [431, 106] on html at bounding box center [539, 92] width 342 height 28
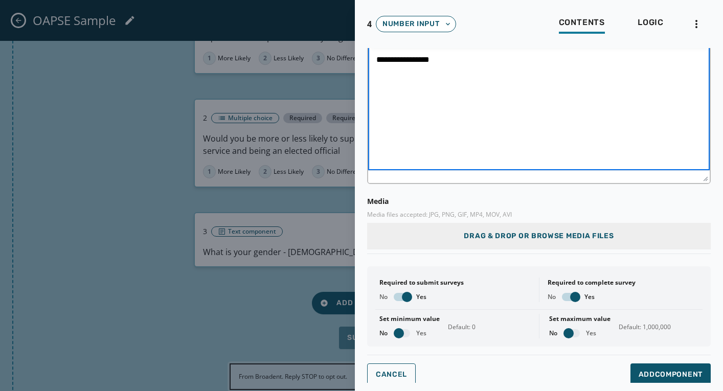
scroll to position [29, 0]
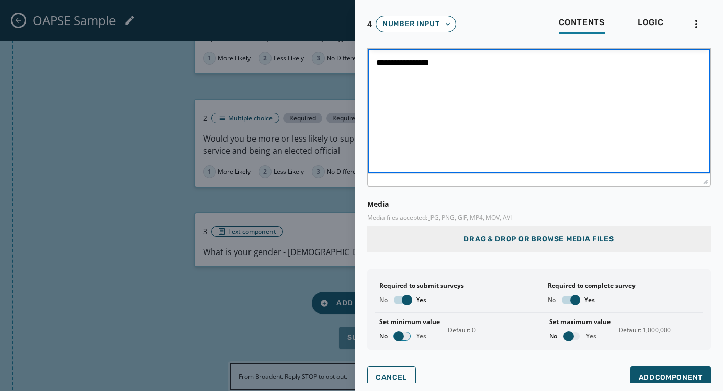
click at [395, 335] on span "button" at bounding box center [399, 336] width 10 height 10
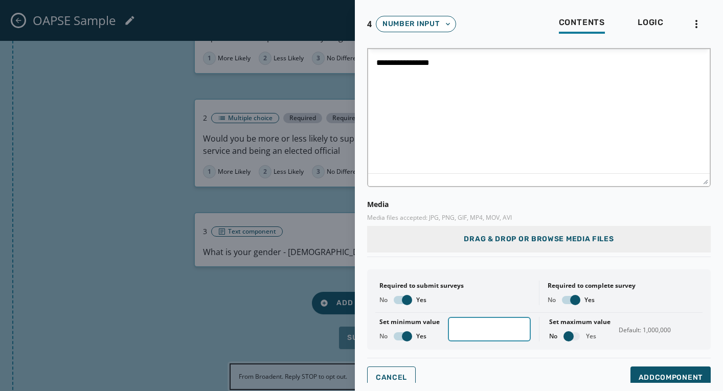
click at [466, 326] on input "*" at bounding box center [489, 329] width 83 height 25
type input "**"
click at [571, 336] on span "button" at bounding box center [569, 336] width 10 height 10
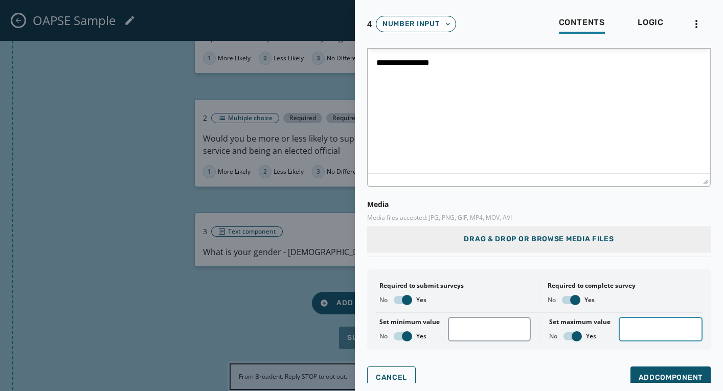
click at [654, 332] on input "*******" at bounding box center [661, 329] width 84 height 25
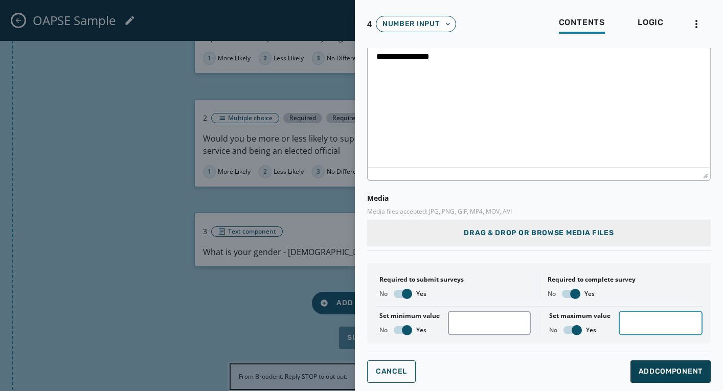
type input "***"
click at [660, 374] on span "Add Component" at bounding box center [671, 372] width 64 height 10
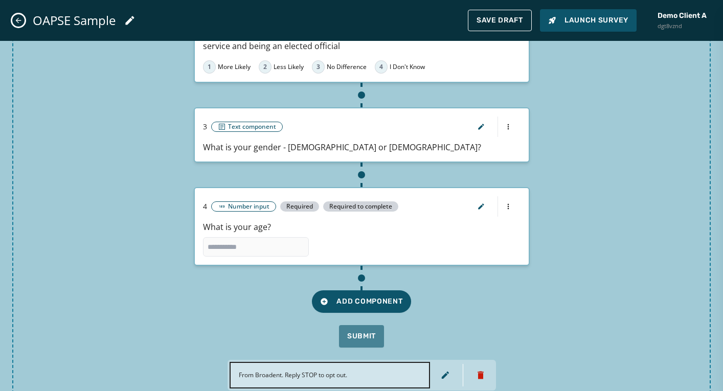
scroll to position [338, 0]
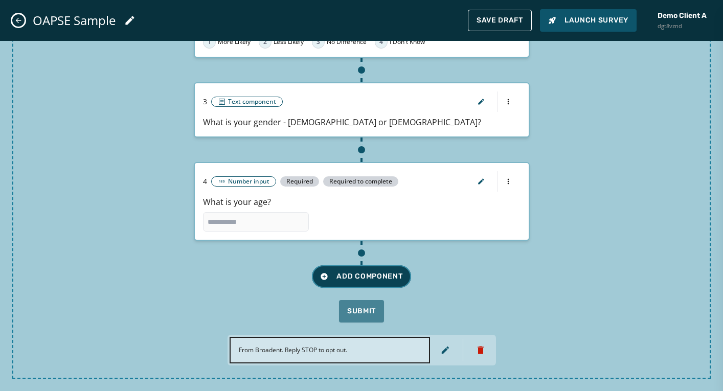
click at [364, 282] on button "Add Component" at bounding box center [361, 277] width 99 height 23
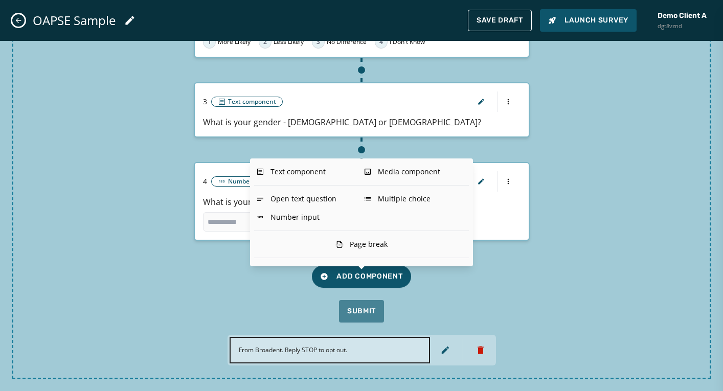
drag, startPoint x: 663, startPoint y: 125, endPoint x: 633, endPoint y: 126, distance: 30.2
click at [663, 125] on div "Page 1 1 Multiple choice Required Required to complete Would you be more or les…" at bounding box center [361, 58] width 699 height 642
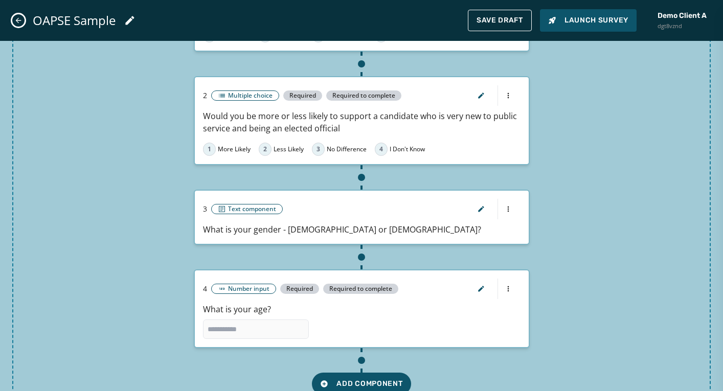
scroll to position [238, 0]
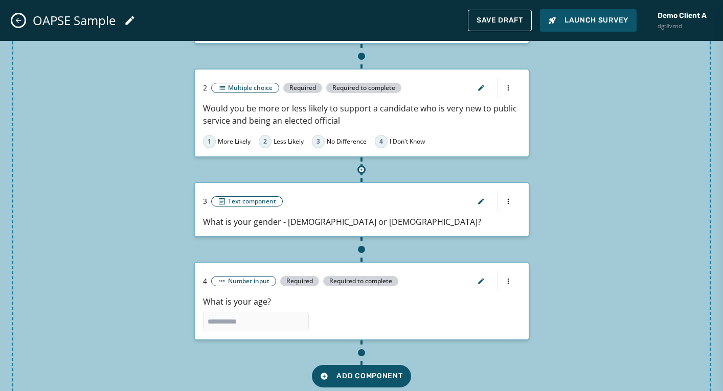
click at [360, 170] on icon at bounding box center [361, 169] width 5 height 5
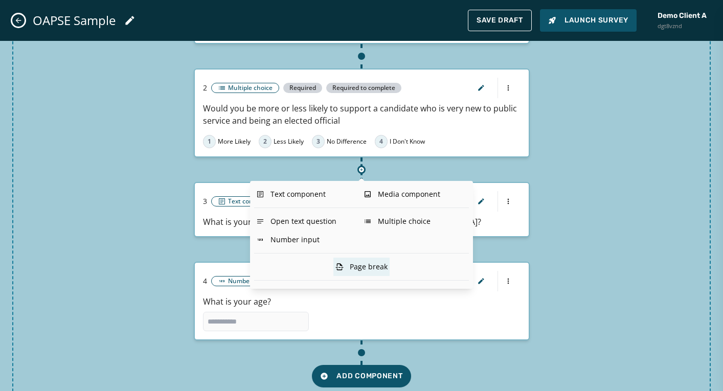
click at [346, 264] on div "Page break" at bounding box center [362, 267] width 56 height 18
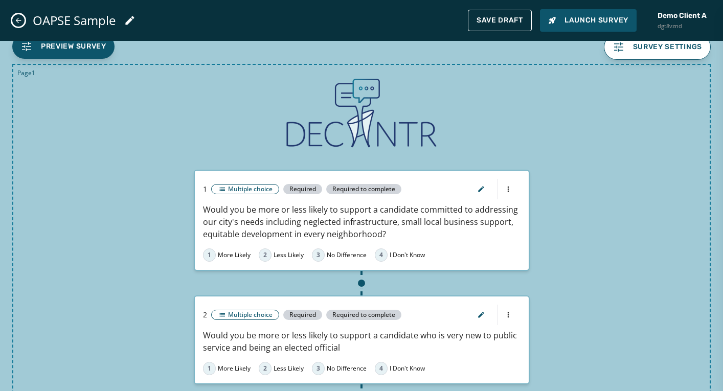
scroll to position [0, 0]
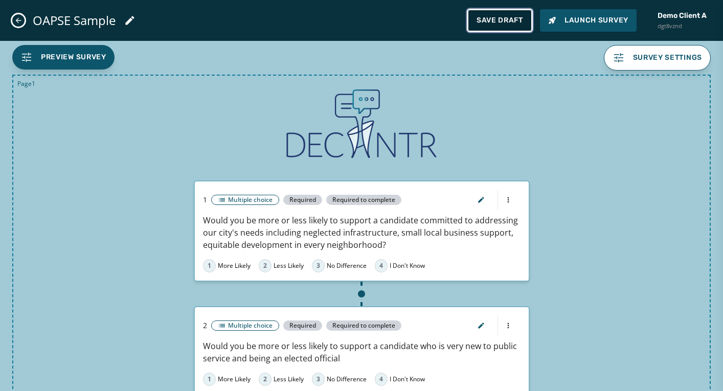
click at [485, 18] on span "Save Draft" at bounding box center [500, 20] width 47 height 8
click at [489, 17] on span "Save Draft" at bounding box center [500, 20] width 47 height 8
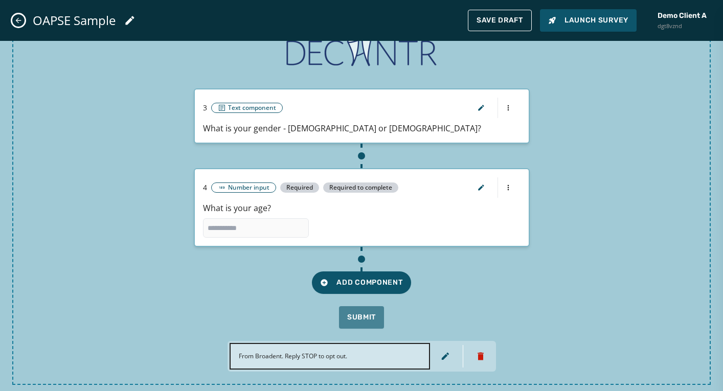
scroll to position [533, 0]
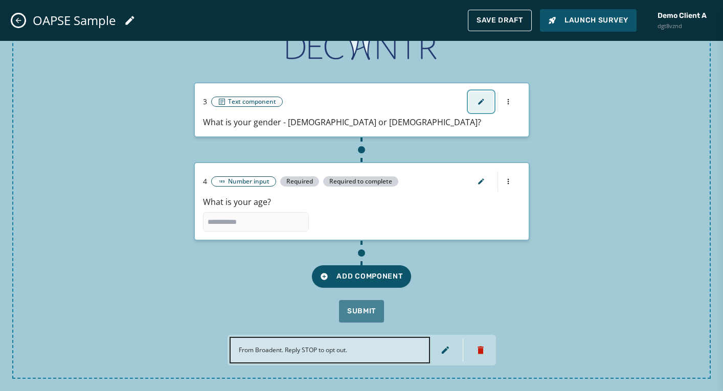
click at [479, 100] on icon "button" at bounding box center [481, 102] width 8 height 8
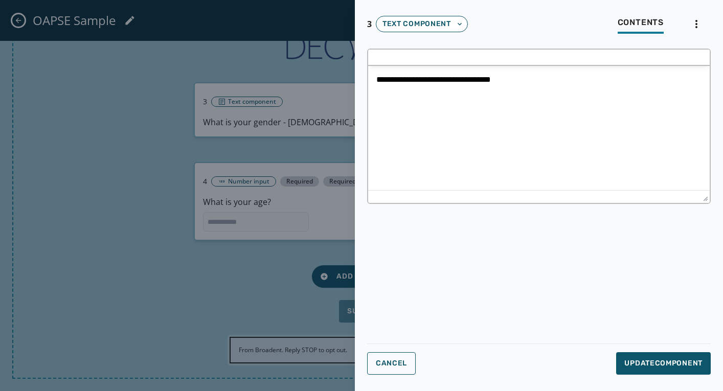
scroll to position [0, 0]
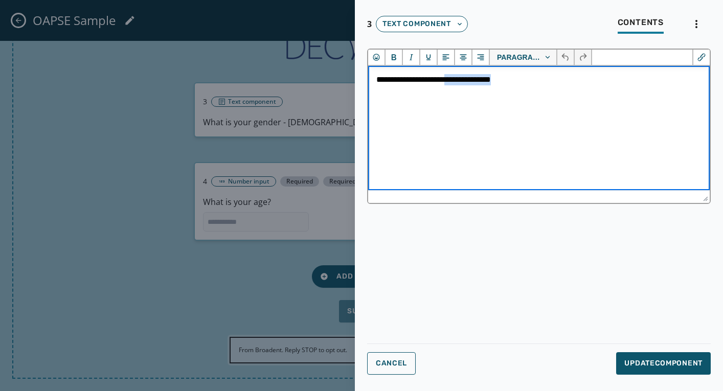
drag, startPoint x: 521, startPoint y: 78, endPoint x: 460, endPoint y: 84, distance: 61.2
click at [460, 84] on p "**********" at bounding box center [539, 79] width 325 height 11
click at [396, 58] on icon "Bold" at bounding box center [394, 57] width 5 height 6
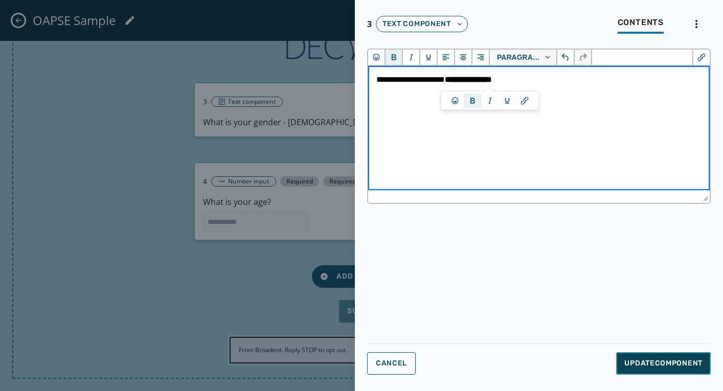
click at [645, 360] on span "Update Component" at bounding box center [664, 364] width 78 height 10
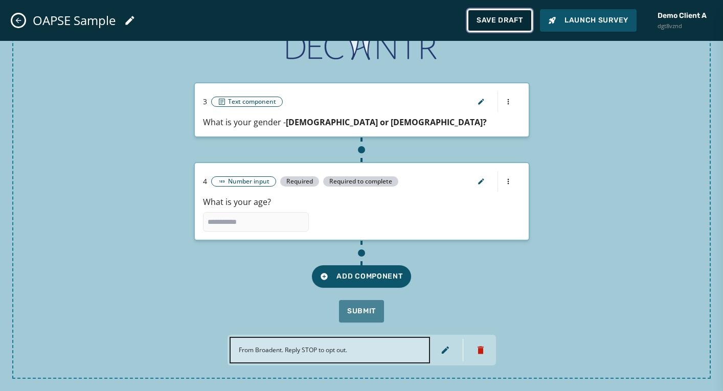
click at [480, 20] on span "Save Draft" at bounding box center [500, 20] width 47 height 8
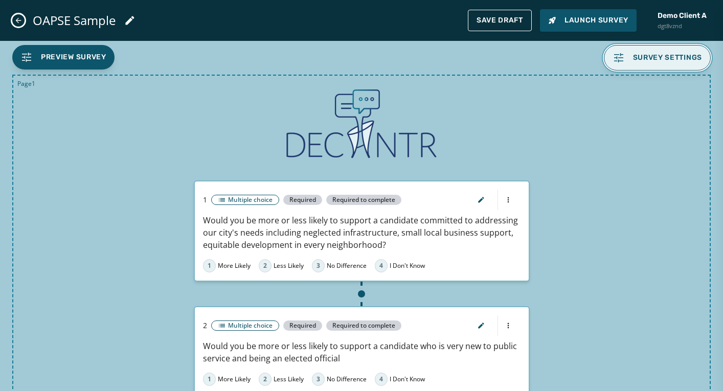
click at [627, 57] on span "Survey settings" at bounding box center [658, 58] width 90 height 12
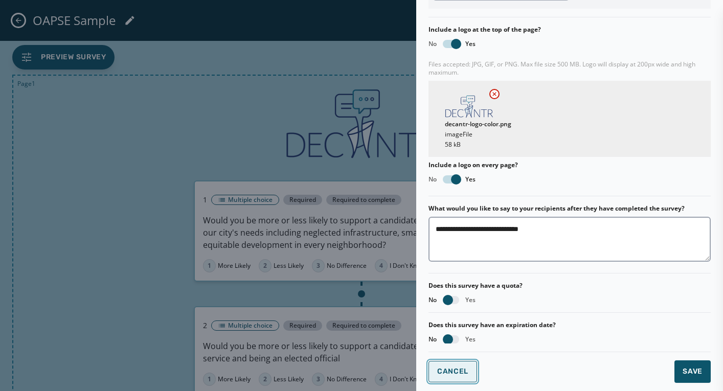
click at [454, 374] on span "Cancel" at bounding box center [452, 372] width 31 height 8
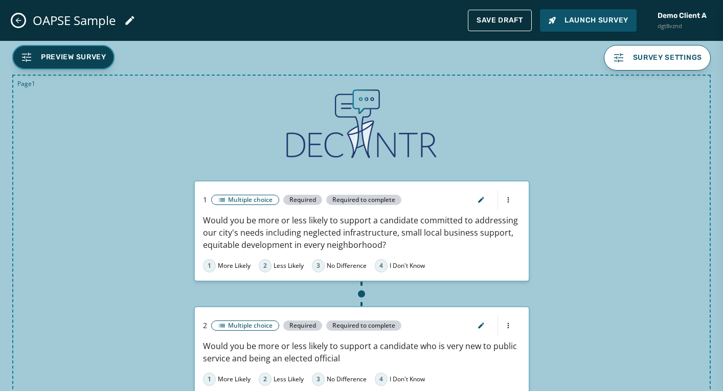
click at [85, 57] on span "Preview Survey" at bounding box center [73, 57] width 65 height 10
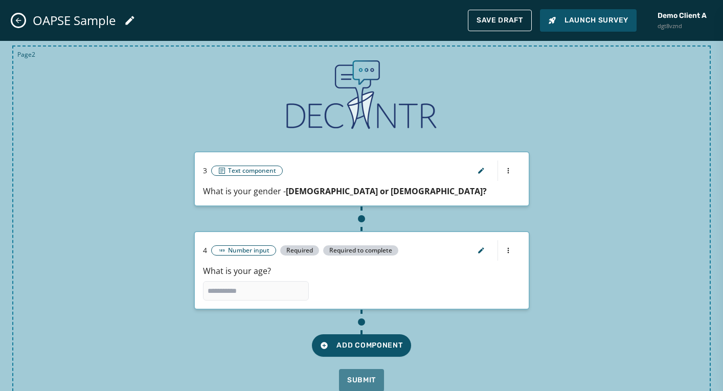
scroll to position [533, 0]
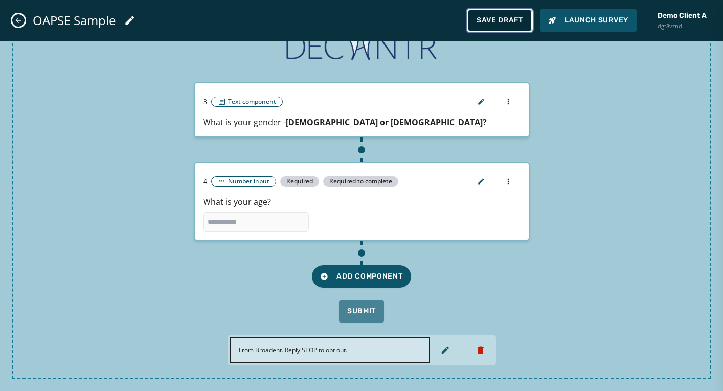
click at [508, 18] on span "Save Draft" at bounding box center [500, 20] width 47 height 8
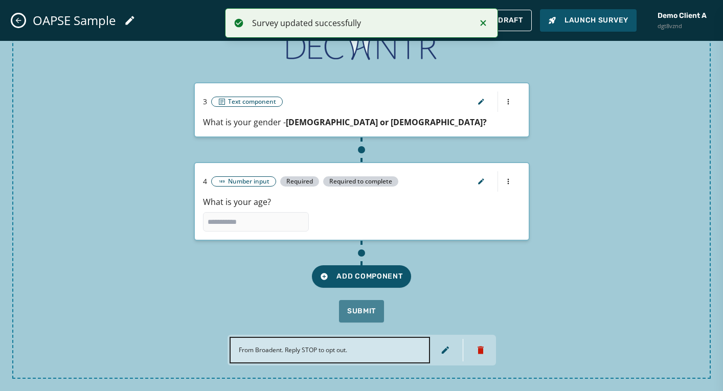
click at [15, 20] on icon "Close admin drawer" at bounding box center [18, 20] width 8 height 8
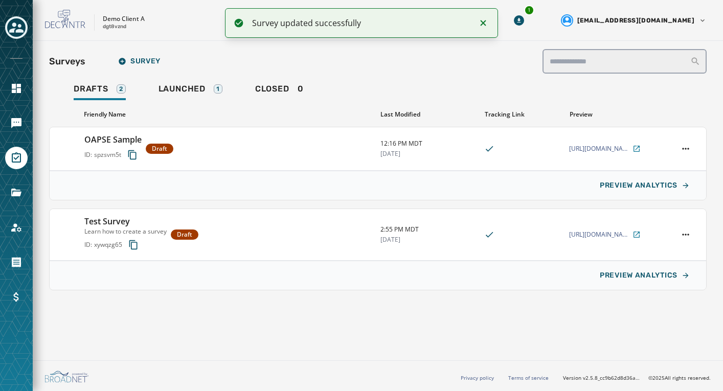
scroll to position [132, 0]
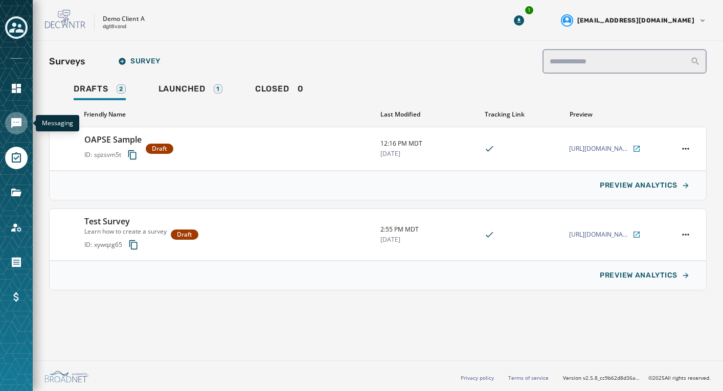
click at [14, 122] on icon "Navigate to Messaging" at bounding box center [16, 123] width 12 height 12
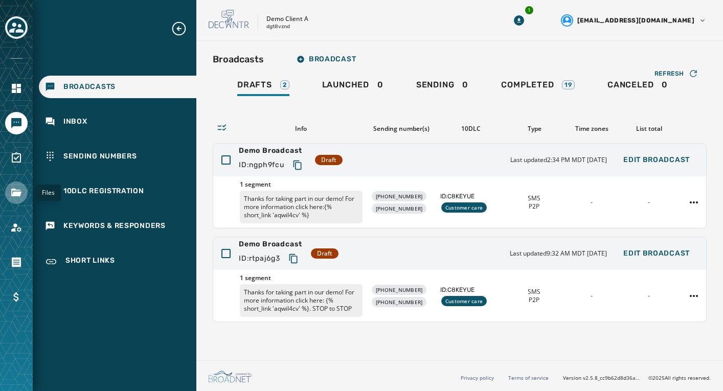
click at [15, 192] on icon "Navigate to Files" at bounding box center [16, 193] width 10 height 8
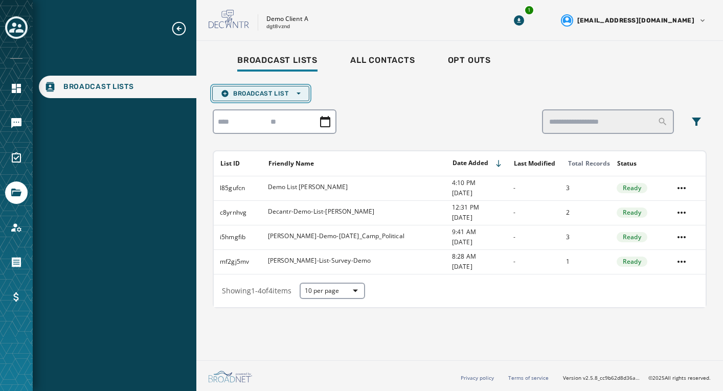
click at [302, 93] on button "Broadcast List Open options" at bounding box center [260, 93] width 97 height 15
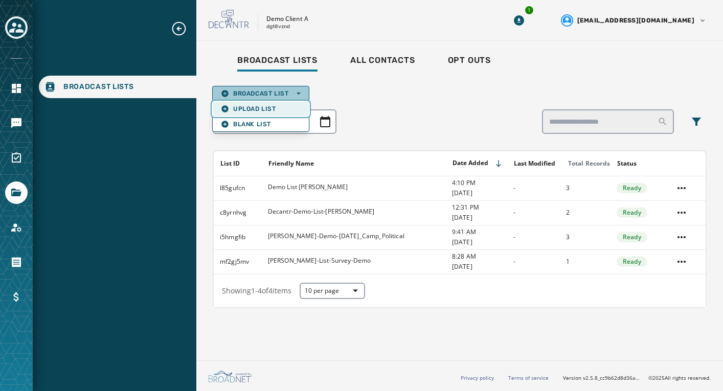
click at [250, 107] on span "Upload List" at bounding box center [261, 109] width 80 height 8
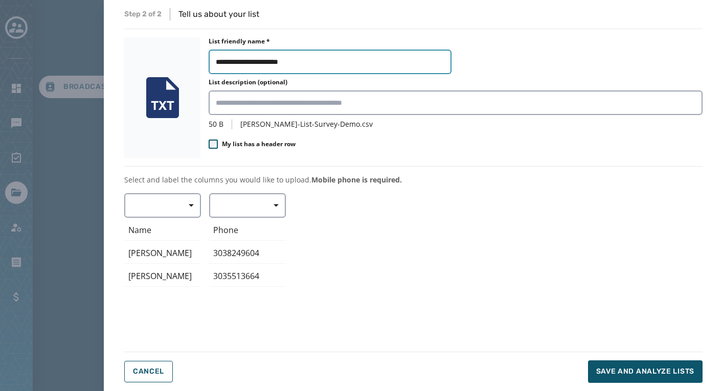
click at [318, 60] on input "**********" at bounding box center [330, 62] width 243 height 25
type input "**********"
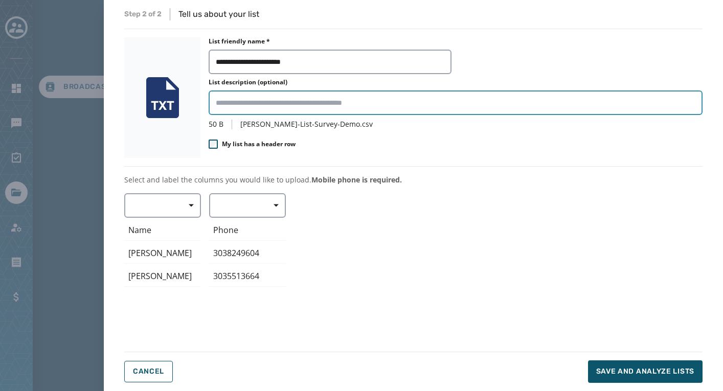
click at [252, 104] on input "List description (optional)" at bounding box center [456, 103] width 494 height 25
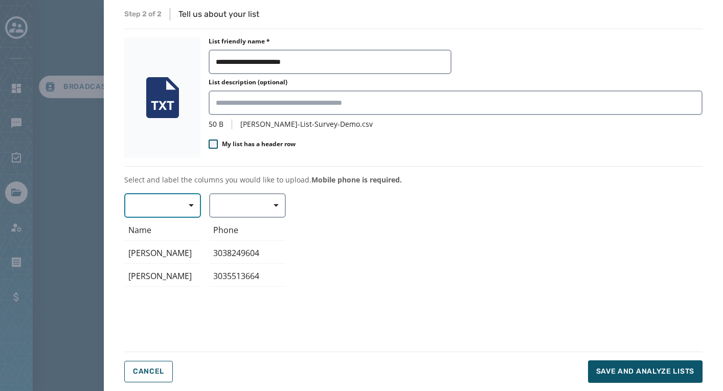
click at [188, 201] on span "button" at bounding box center [187, 205] width 25 height 20
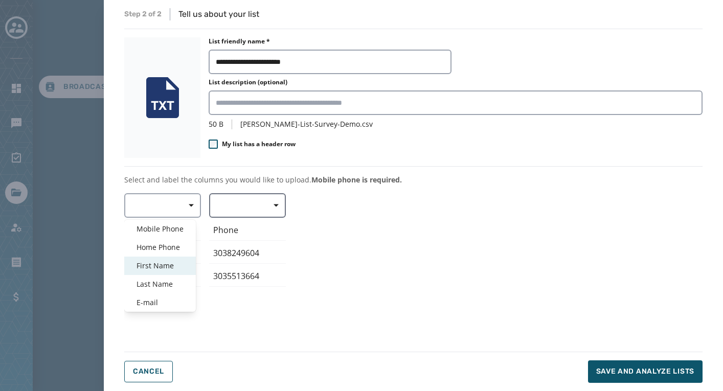
drag, startPoint x: 157, startPoint y: 263, endPoint x: 259, endPoint y: 216, distance: 112.9
click at [157, 263] on span "First Name" at bounding box center [160, 266] width 47 height 10
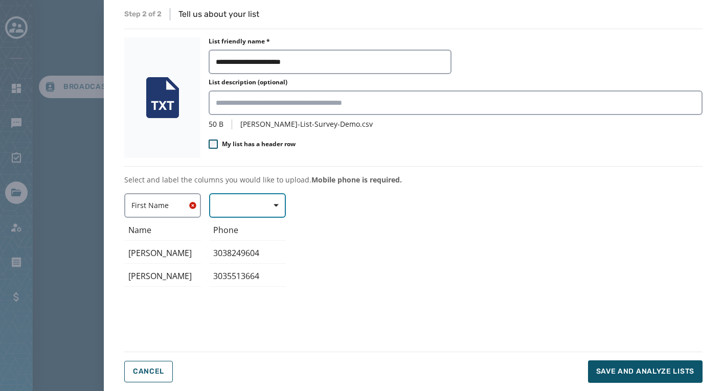
click at [274, 205] on icon "button" at bounding box center [276, 205] width 5 height 5
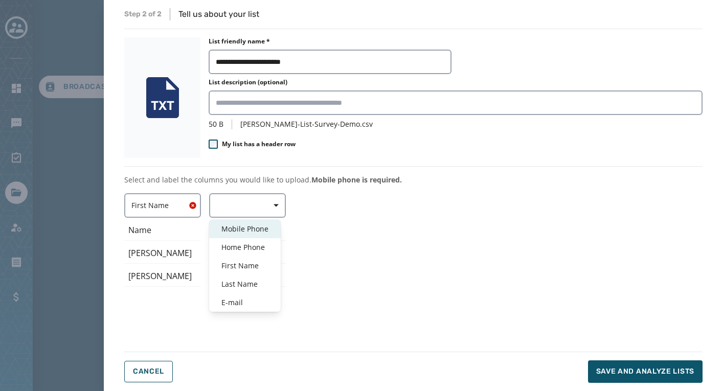
click at [238, 227] on span "Mobile Phone" at bounding box center [245, 229] width 47 height 10
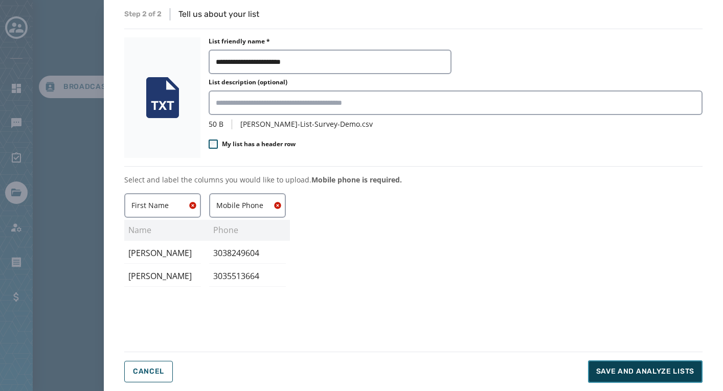
click at [634, 371] on span "Save and analyze lists" at bounding box center [645, 372] width 98 height 10
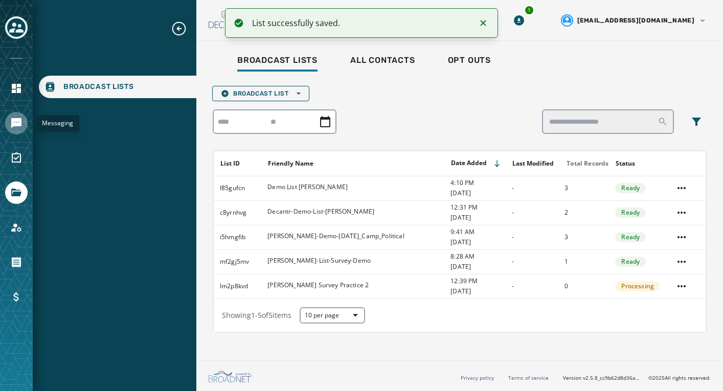
click at [17, 122] on icon "Navigate to Messaging" at bounding box center [16, 123] width 10 height 10
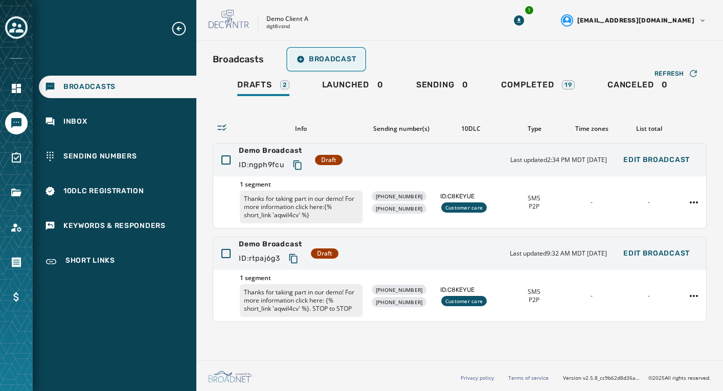
click at [325, 59] on span "Broadcast" at bounding box center [326, 59] width 59 height 8
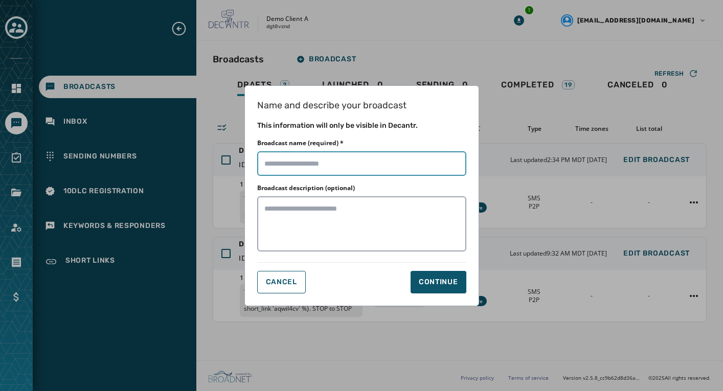
drag, startPoint x: 349, startPoint y: 161, endPoint x: 362, endPoint y: 166, distance: 14.3
click at [349, 160] on input "Broadcast name (required) *" at bounding box center [361, 163] width 209 height 25
type input "**********"
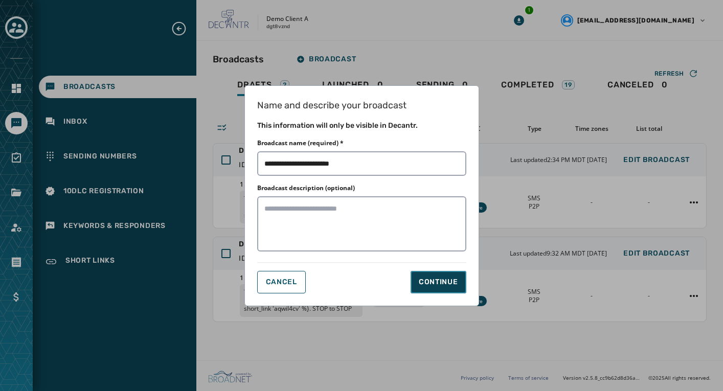
click at [427, 281] on div "Continue" at bounding box center [438, 282] width 39 height 10
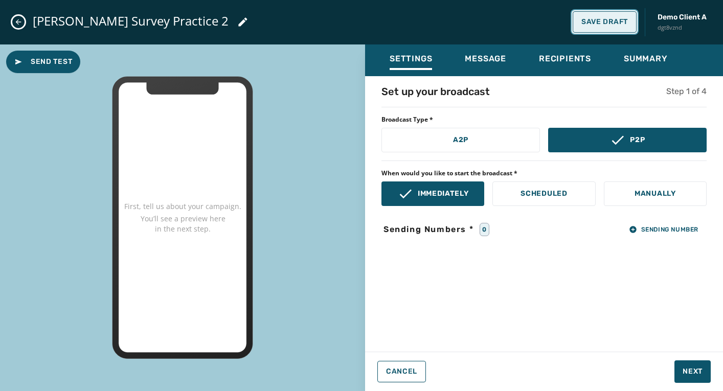
click at [600, 25] on span "Save Draft" at bounding box center [605, 22] width 47 height 8
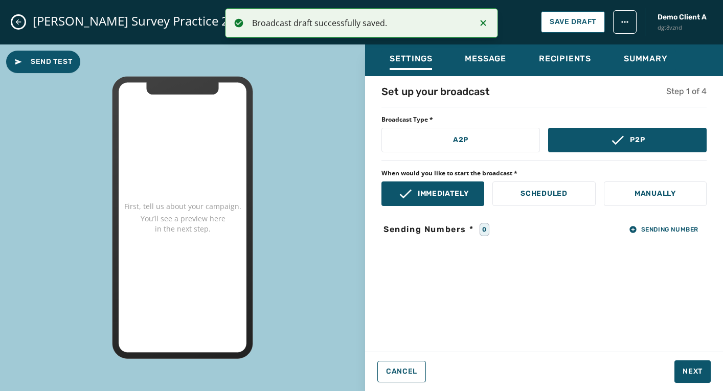
click at [14, 16] on div "Rebecca Survey Practice 2 Save Draft Demo Client A dgt8vznd" at bounding box center [361, 22] width 723 height 45
click at [16, 23] on icon "Close admin drawer" at bounding box center [19, 22] width 6 height 6
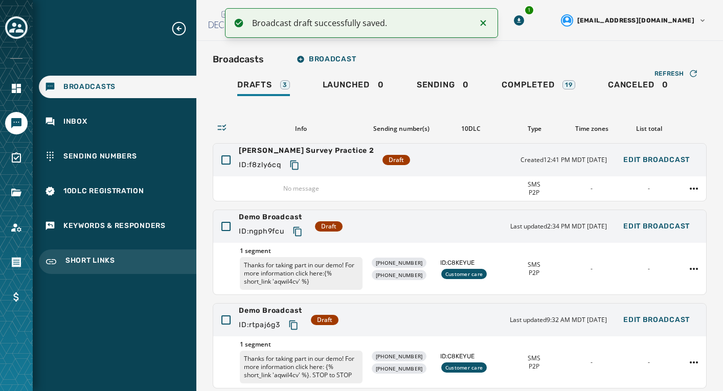
click at [92, 261] on span "Short Links" at bounding box center [90, 262] width 50 height 12
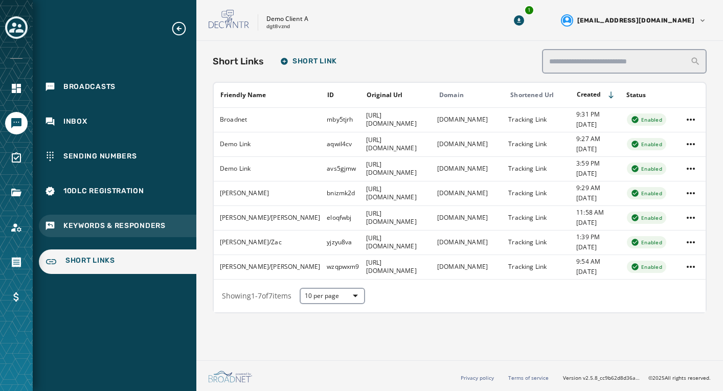
click at [95, 225] on span "Keywords & Responders" at bounding box center [114, 226] width 102 height 10
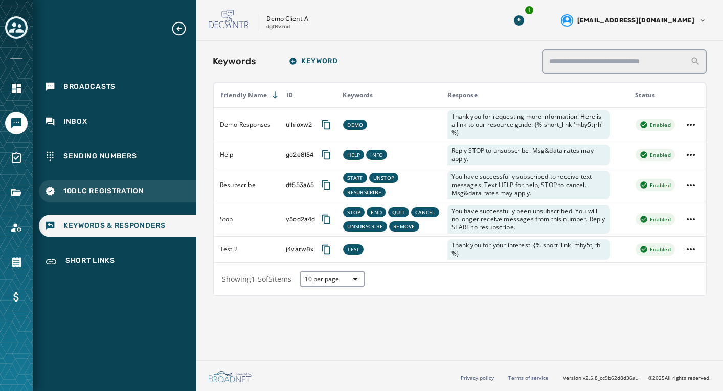
click at [89, 186] on div "10DLC Registration" at bounding box center [118, 191] width 158 height 23
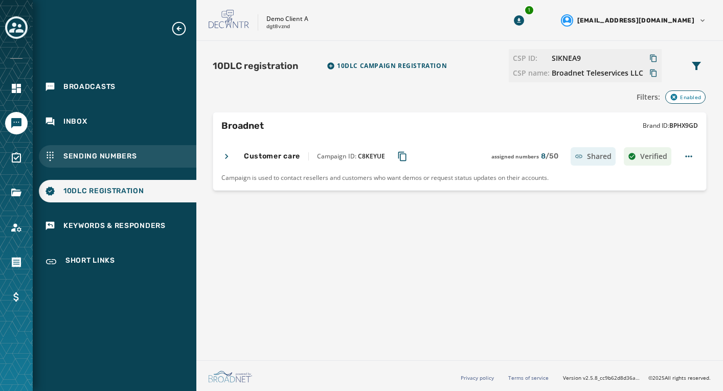
click at [94, 154] on span "Sending Numbers" at bounding box center [100, 156] width 74 height 10
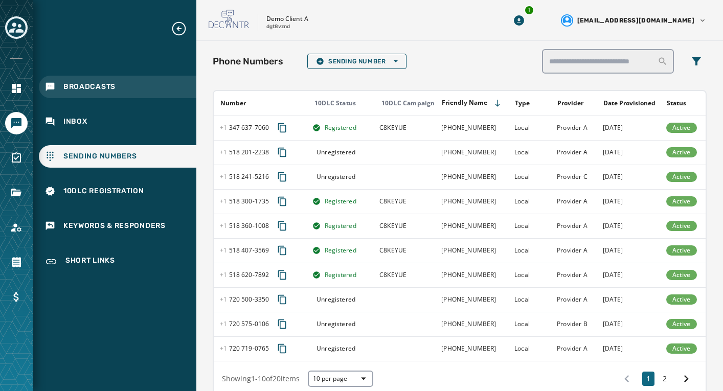
click at [71, 84] on span "Broadcasts" at bounding box center [89, 87] width 52 height 10
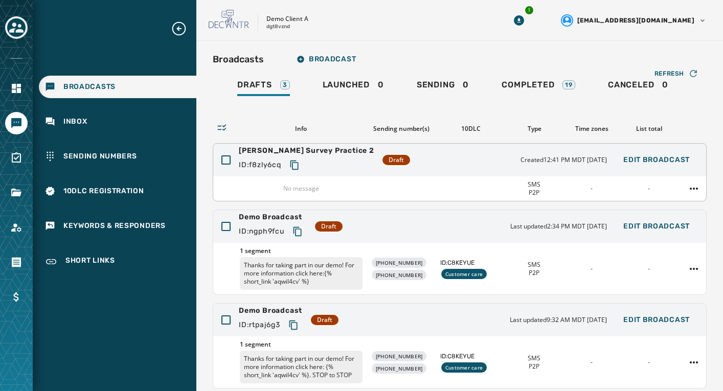
click at [410, 157] on div "Rebecca Survey Practice 2 ID: f8zly6cq Draft Created 12:41 PM MDT August 18, 20…" at bounding box center [459, 160] width 493 height 33
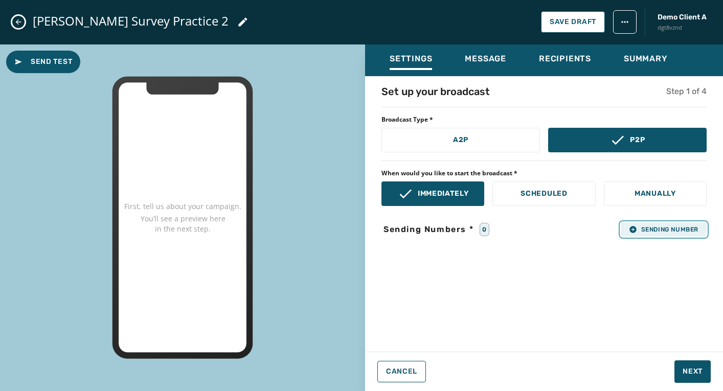
click at [653, 228] on span "Sending Number" at bounding box center [664, 230] width 70 height 8
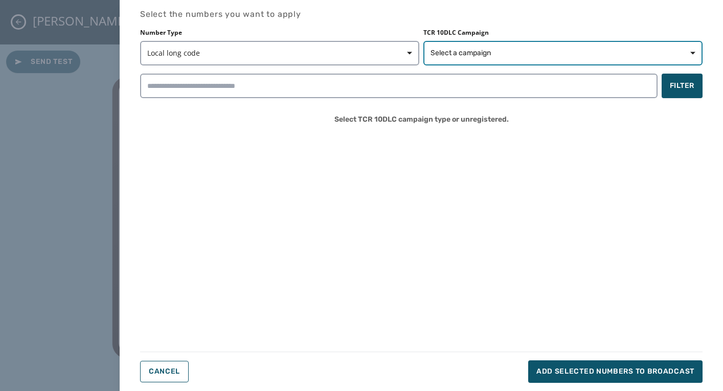
click at [470, 48] on span "Select a campaign" at bounding box center [461, 53] width 60 height 10
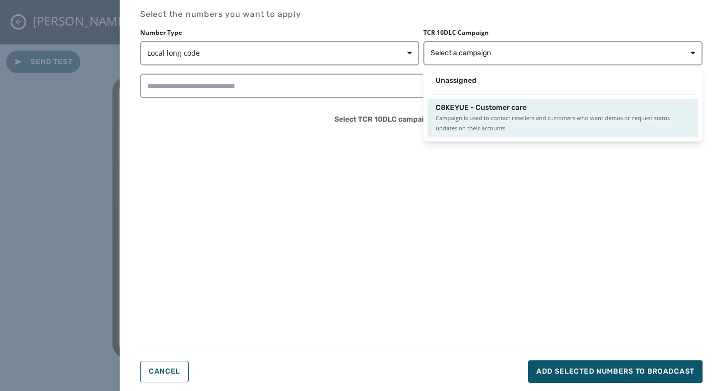
click at [469, 117] on span "Campaign is used to contact resellers and customers who want demos or request s…" at bounding box center [563, 123] width 255 height 20
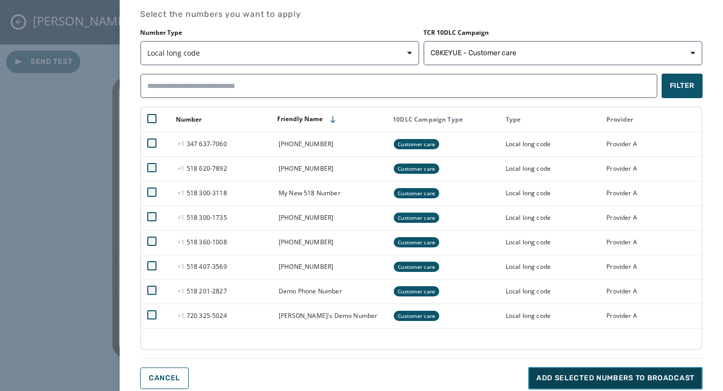
click at [598, 377] on span "Add selected numbers to broadcast" at bounding box center [616, 378] width 158 height 10
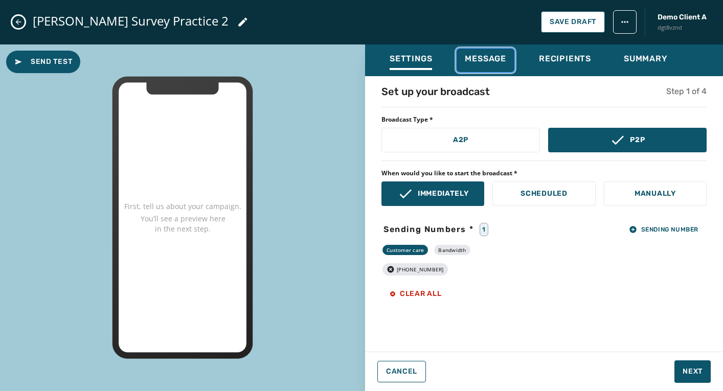
click at [485, 57] on span "Message" at bounding box center [485, 59] width 41 height 10
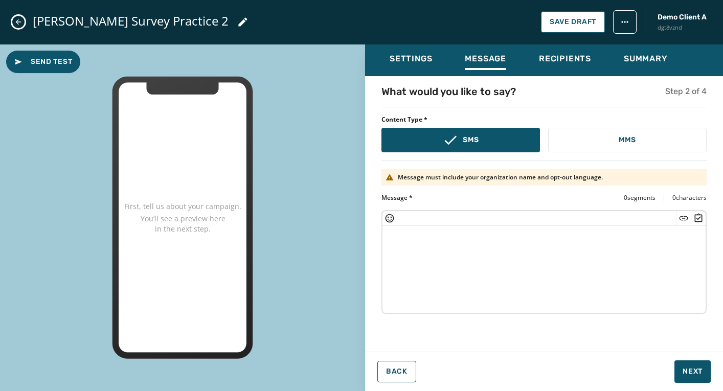
click at [522, 254] on textarea at bounding box center [544, 268] width 323 height 84
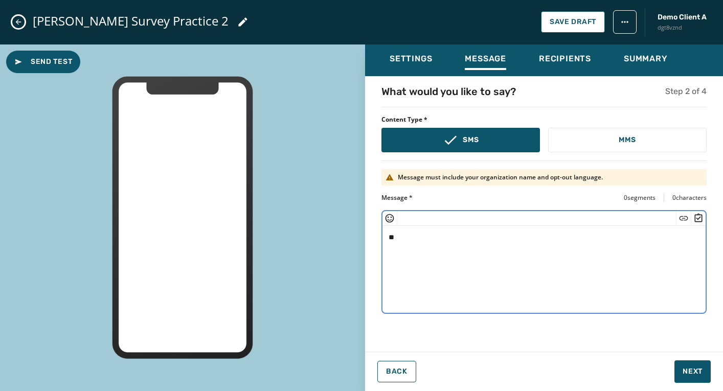
type textarea "*"
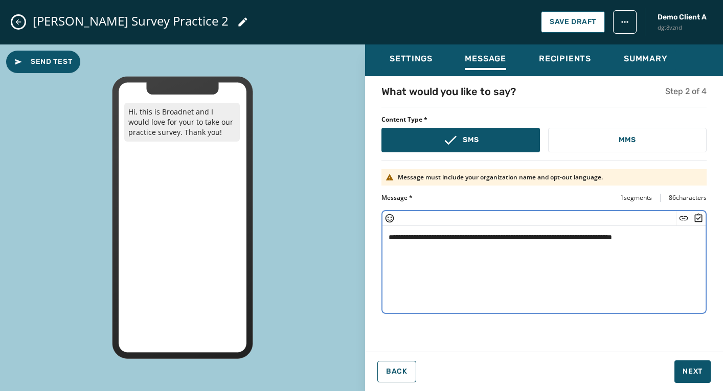
click at [699, 217] on icon "Insert Survey" at bounding box center [699, 218] width 10 height 10
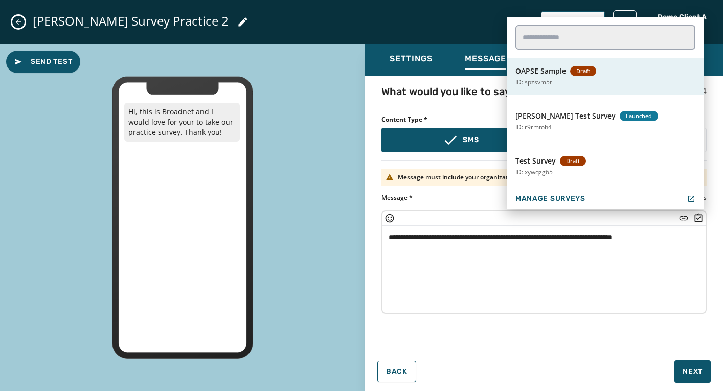
click at [545, 72] on span "OAPSE Sample" at bounding box center [541, 71] width 51 height 10
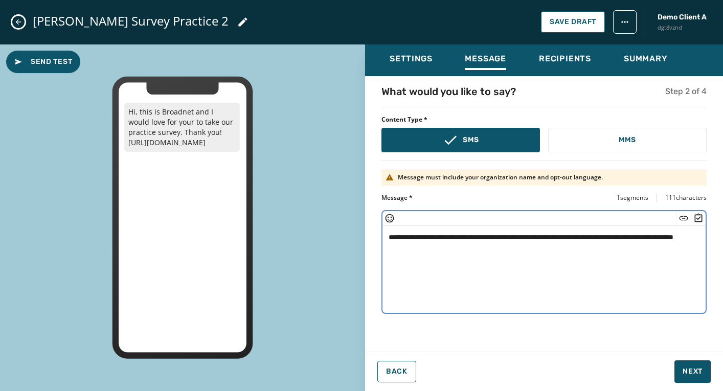
drag, startPoint x: 484, startPoint y: 249, endPoint x: 506, endPoint y: 256, distance: 23.5
click at [485, 249] on textarea "**********" at bounding box center [544, 268] width 323 height 84
click at [552, 251] on textarea "**********" at bounding box center [544, 268] width 323 height 84
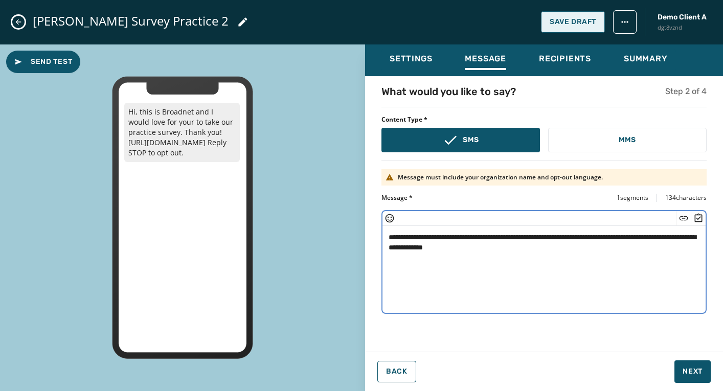
type textarea "**********"
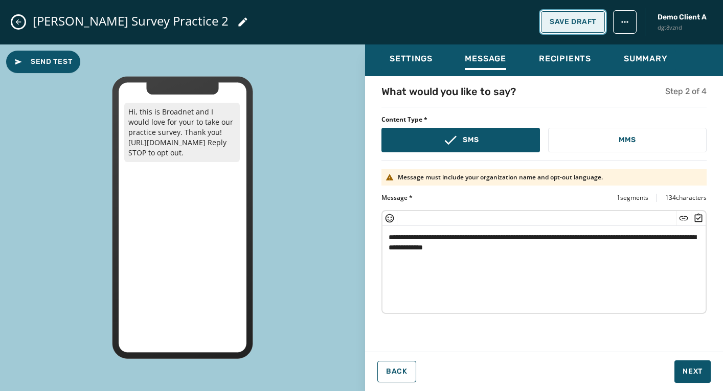
click at [576, 23] on span "Save Draft" at bounding box center [573, 22] width 47 height 8
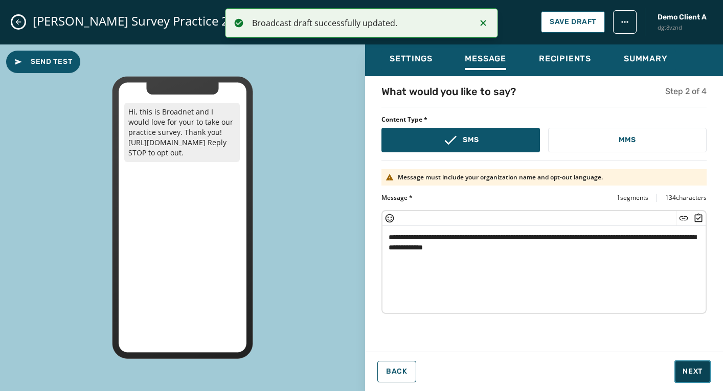
click at [692, 370] on span "Next" at bounding box center [693, 372] width 20 height 10
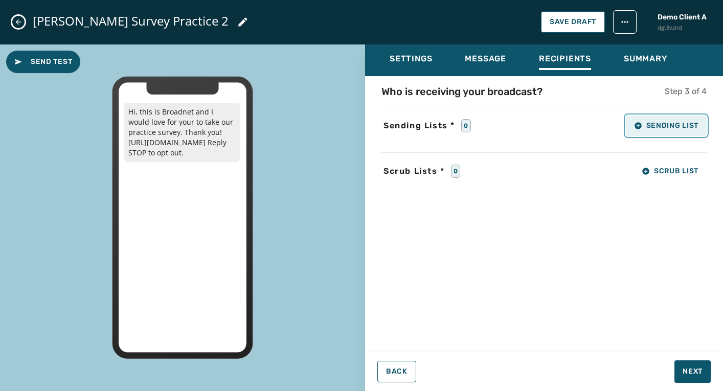
click at [646, 125] on span "Sending List" at bounding box center [666, 126] width 64 height 8
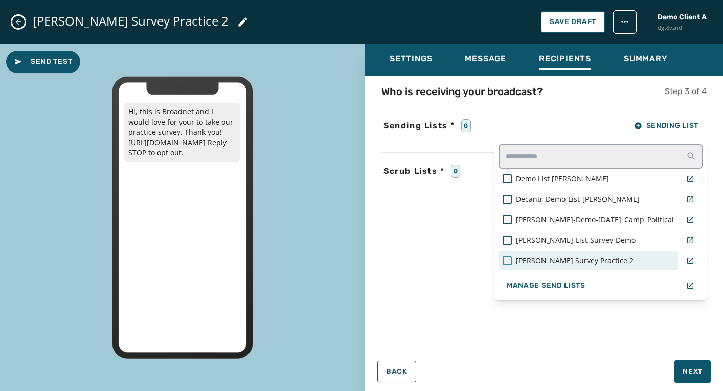
click at [512, 260] on div at bounding box center [507, 260] width 9 height 9
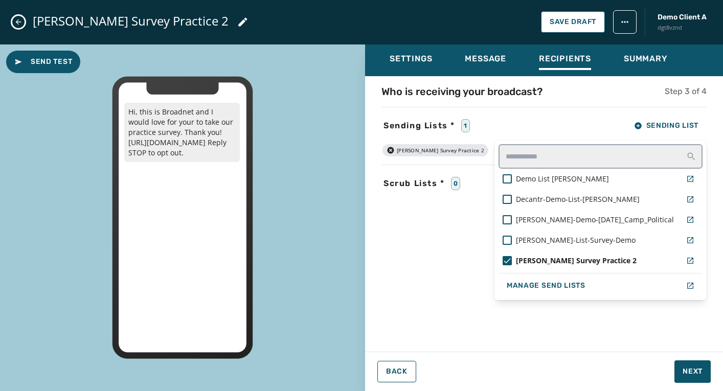
click at [694, 374] on div "Settings Message Recipients Summary Who is receiving your broadcast? Step 3 of …" at bounding box center [544, 214] width 358 height 339
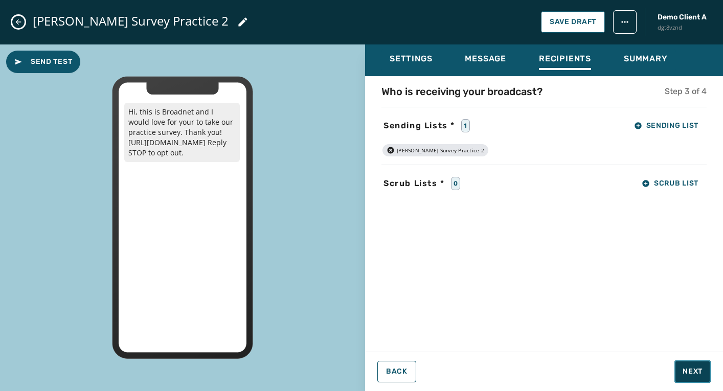
click at [704, 373] on button "Next" at bounding box center [693, 372] width 36 height 23
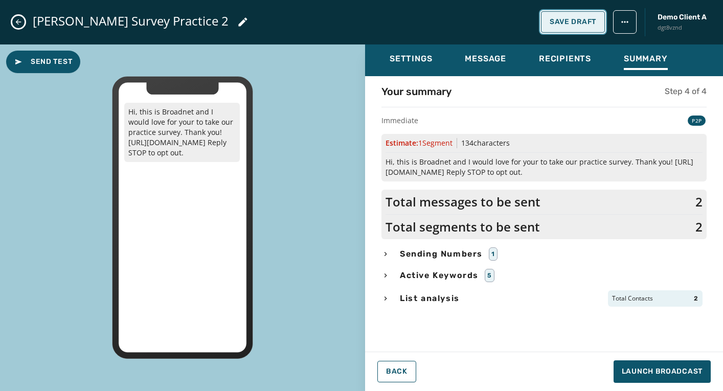
click at [560, 18] on span "Save Draft" at bounding box center [573, 22] width 47 height 8
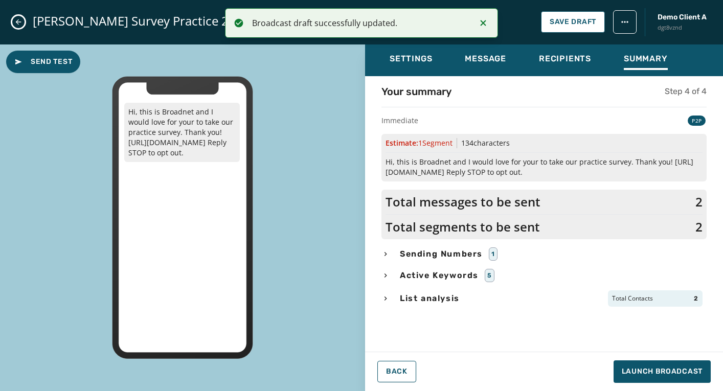
click at [18, 19] on icon "Close admin drawer" at bounding box center [19, 22] width 6 height 6
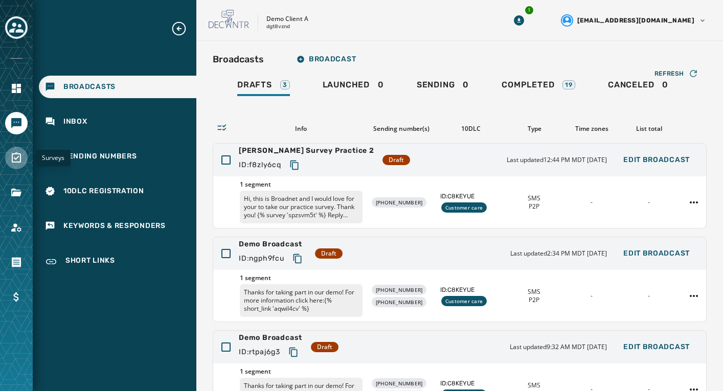
click at [23, 159] on link "Navigate to Surveys" at bounding box center [16, 158] width 23 height 23
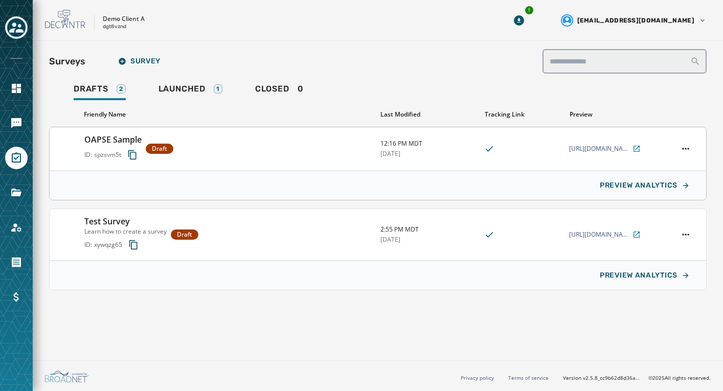
click at [237, 148] on div "OAPSE Sample ID: spzsvm5t Draft" at bounding box center [228, 149] width 288 height 31
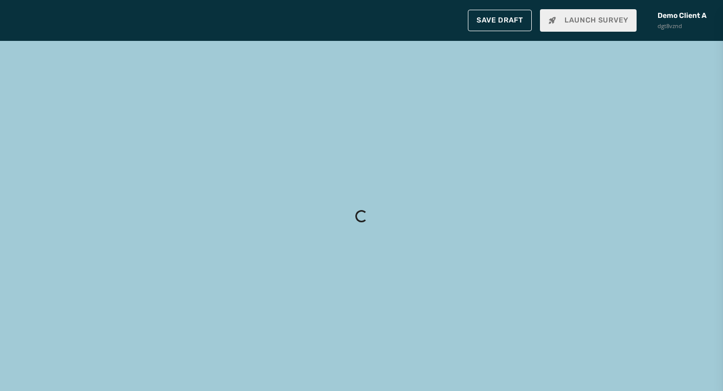
type input "**********"
type textarea "**********"
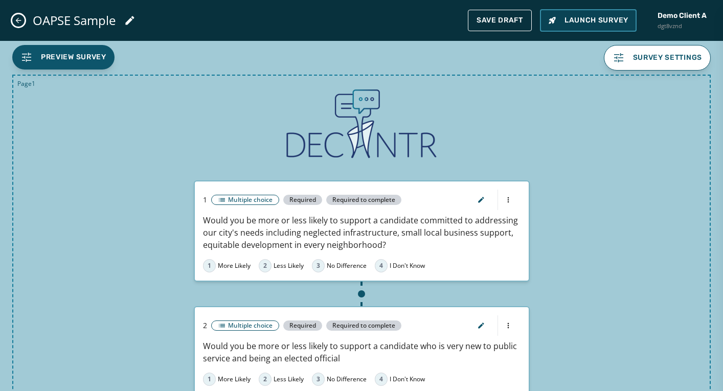
click at [590, 18] on span "Launch Survey" at bounding box center [588, 20] width 80 height 10
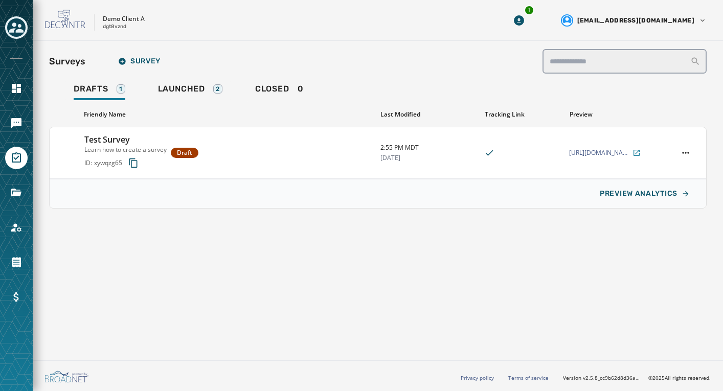
click at [62, 60] on h2 "Surveys" at bounding box center [67, 61] width 36 height 14
click at [12, 121] on icon "Navigate to Messaging" at bounding box center [16, 123] width 10 height 10
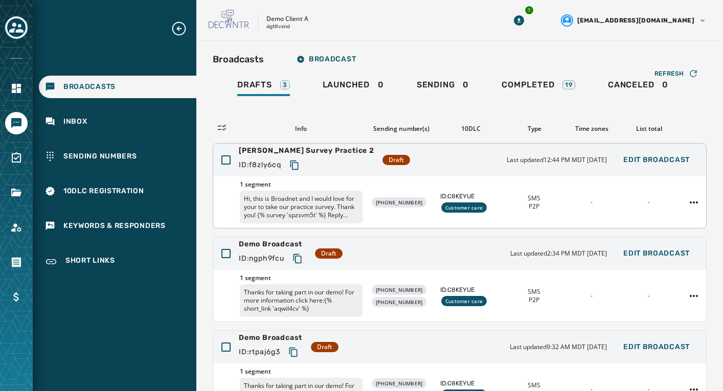
click at [404, 159] on div "Rebecca Survey Practice 2 ID: f8zly6cq Draft Last updated 12:44 PM MDT August 1…" at bounding box center [459, 160] width 493 height 33
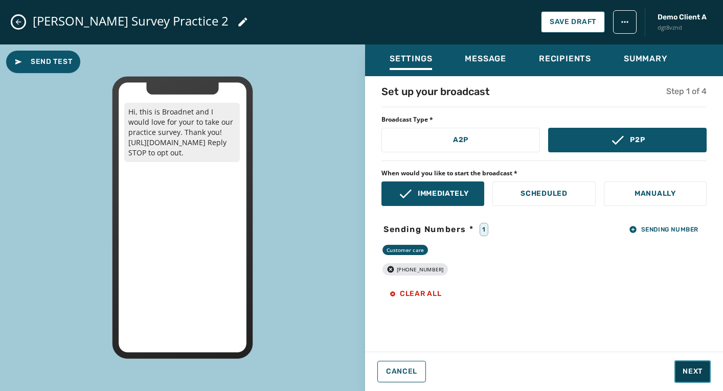
click at [699, 371] on span "Next" at bounding box center [693, 372] width 20 height 10
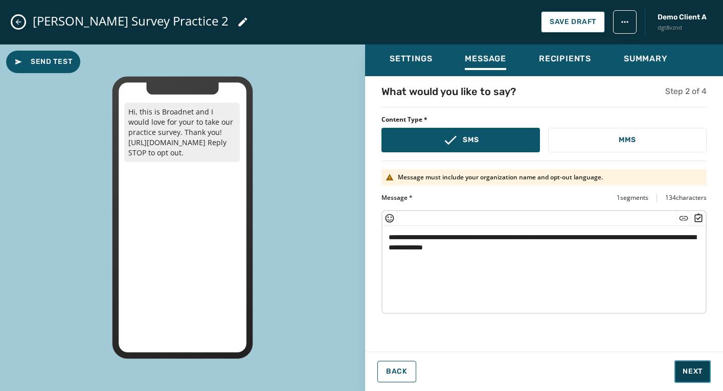
click at [699, 371] on span "Next" at bounding box center [693, 372] width 20 height 10
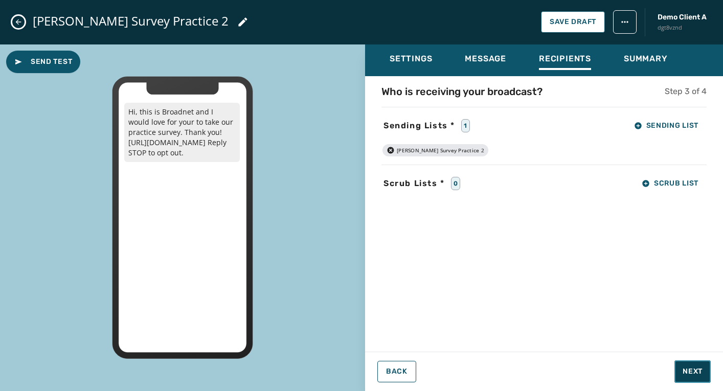
click at [699, 371] on span "Next" at bounding box center [693, 372] width 20 height 10
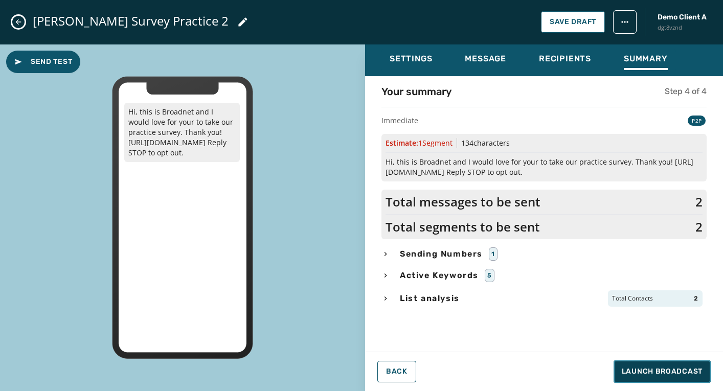
click at [666, 371] on span "Launch Broadcast" at bounding box center [662, 372] width 81 height 10
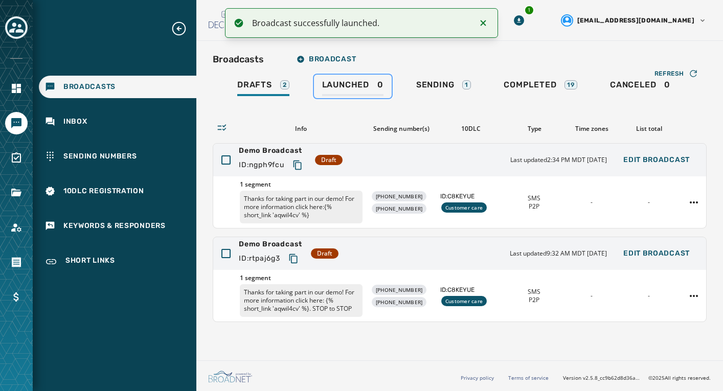
click at [351, 85] on span "Launched" at bounding box center [345, 85] width 47 height 10
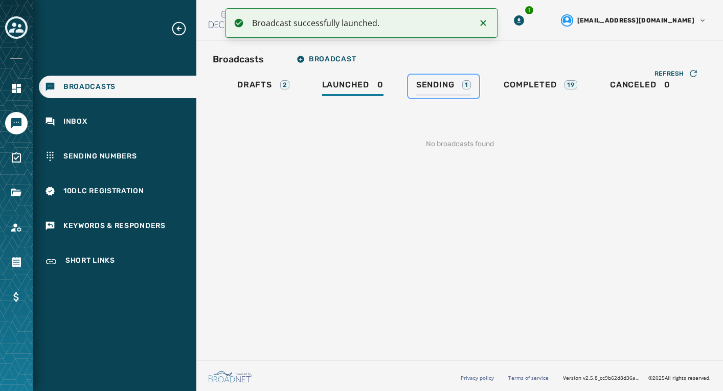
click at [427, 84] on span "Sending" at bounding box center [435, 85] width 38 height 10
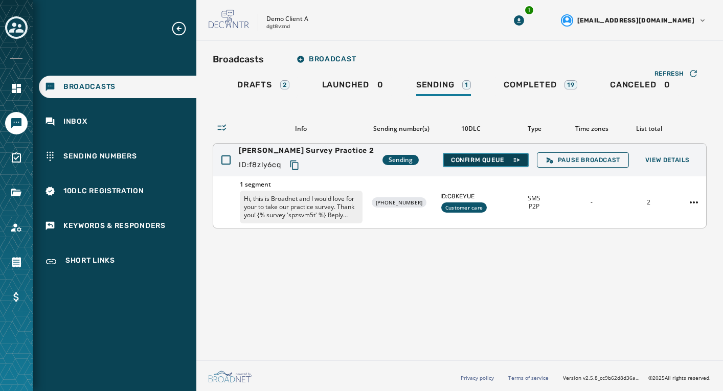
click at [477, 161] on span "Confirm Queue" at bounding box center [486, 160] width 70 height 8
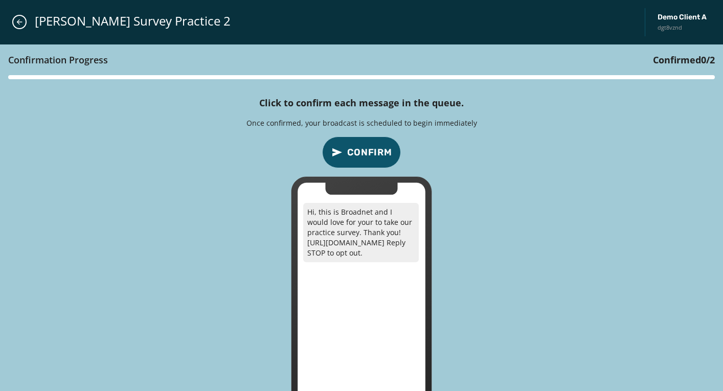
click at [481, 145] on div "Confirmation Progress Confirmed 0 / 2 Click to confirm each message in the queu…" at bounding box center [361, 240] width 723 height 391
click at [370, 147] on span "Confirm" at bounding box center [369, 152] width 45 height 14
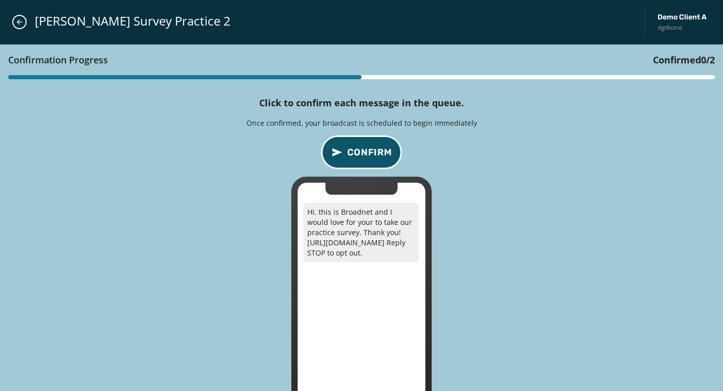
click at [370, 147] on span "Confirm" at bounding box center [369, 152] width 45 height 14
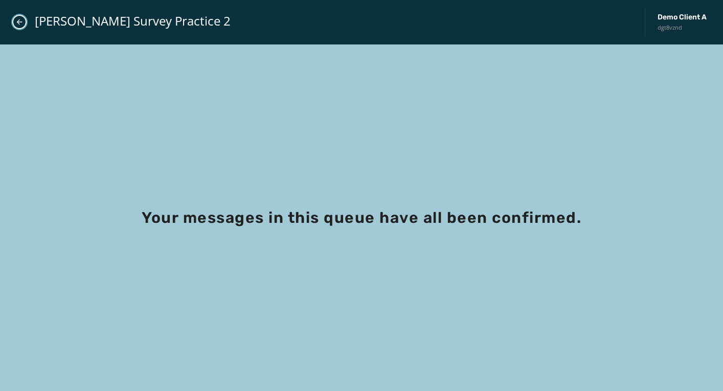
click at [14, 21] on button "Close admin drawer" at bounding box center [19, 22] width 14 height 14
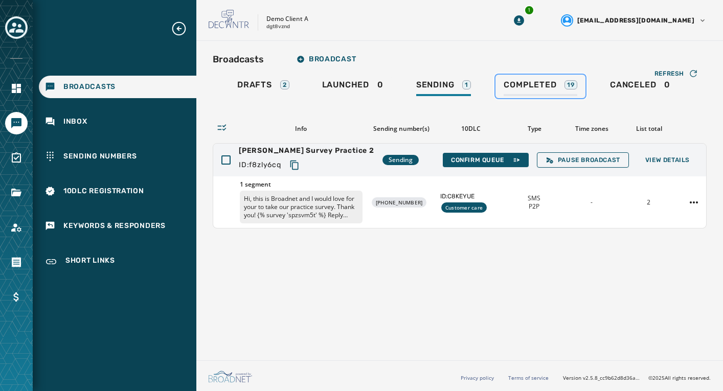
click at [546, 78] on link "Completed 19" at bounding box center [541, 87] width 90 height 24
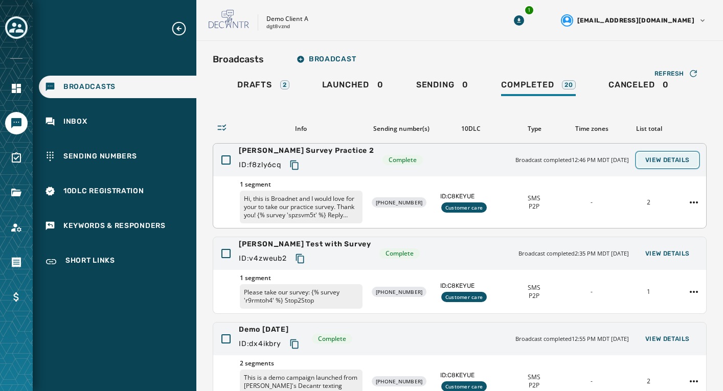
click at [670, 163] on span "View Details" at bounding box center [668, 160] width 45 height 8
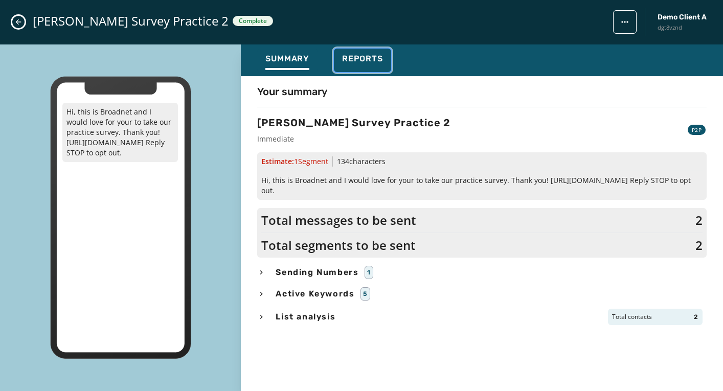
click at [366, 59] on span "Reports" at bounding box center [362, 59] width 41 height 10
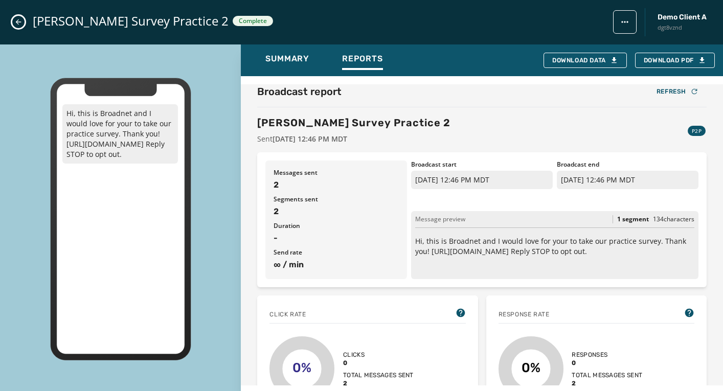
click at [18, 21] on icon "Close admin drawer" at bounding box center [18, 22] width 8 height 8
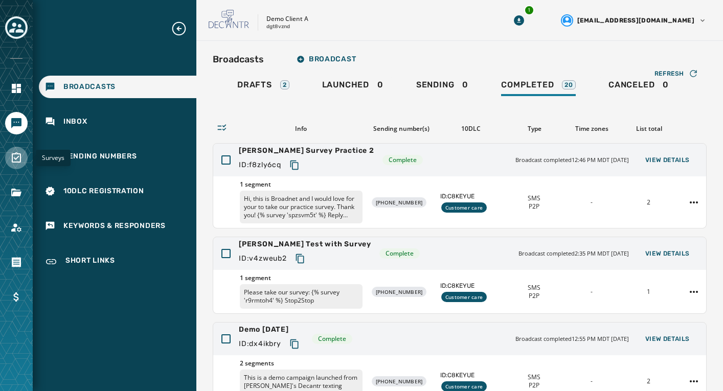
click at [15, 160] on icon "Navigate to Surveys" at bounding box center [16, 158] width 12 height 12
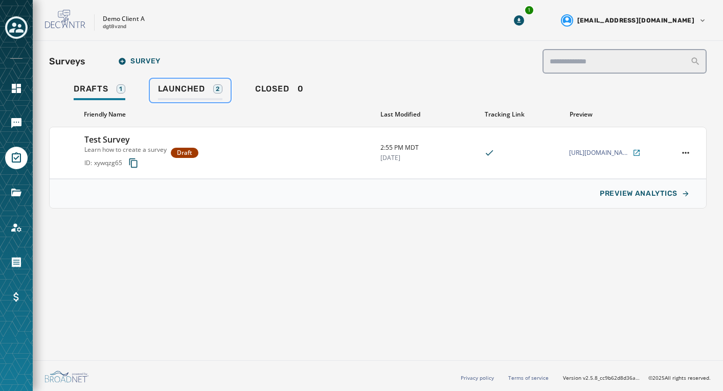
click at [193, 83] on link "Launched 2" at bounding box center [190, 91] width 81 height 24
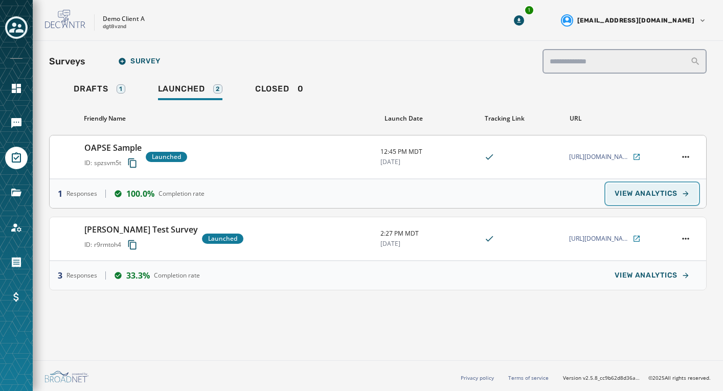
click at [662, 192] on span "VIEW ANALYTICS" at bounding box center [646, 194] width 63 height 8
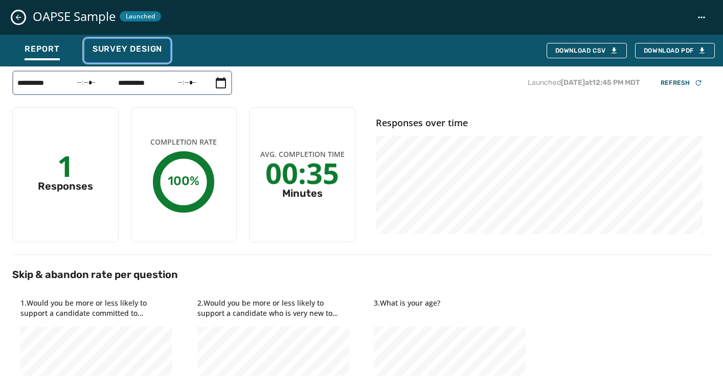
click at [142, 51] on span "Survey Design" at bounding box center [128, 49] width 70 height 10
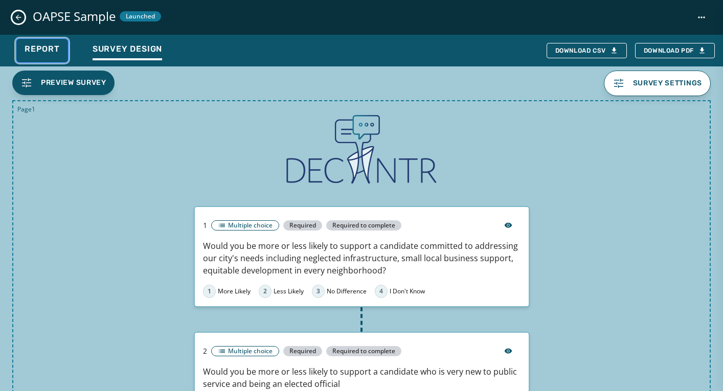
click at [41, 49] on span "Report" at bounding box center [42, 49] width 35 height 10
